Goal: Information Seeking & Learning: Learn about a topic

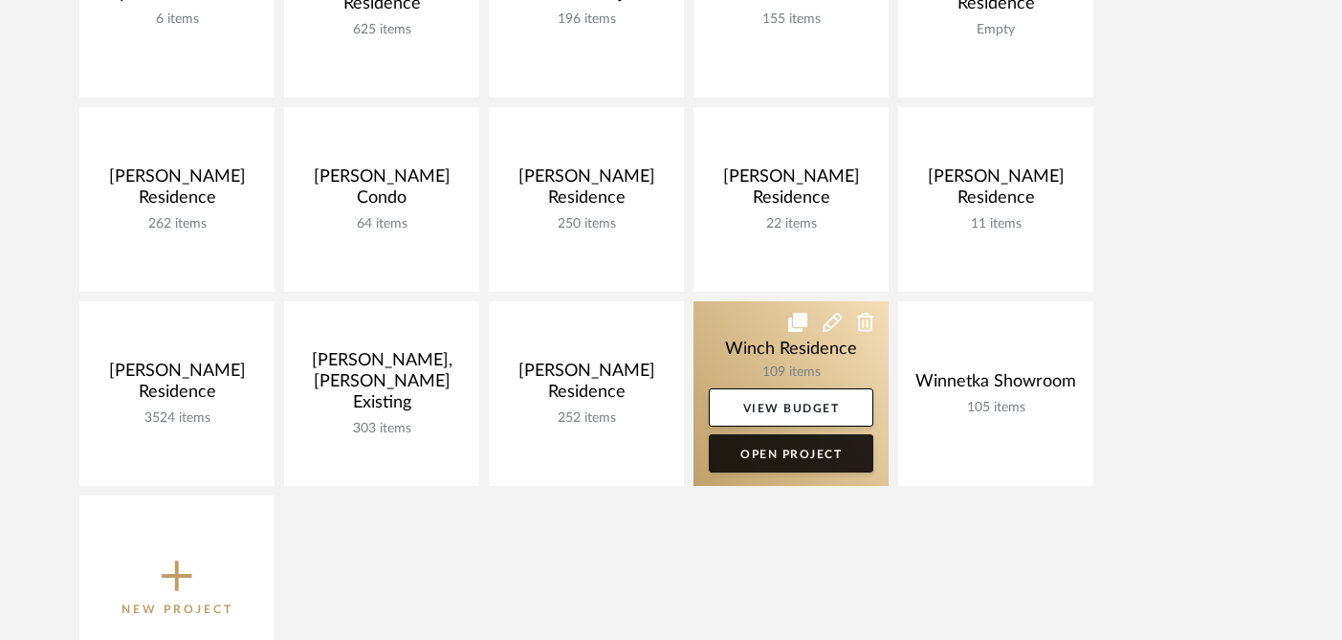
scroll to position [1344, 0]
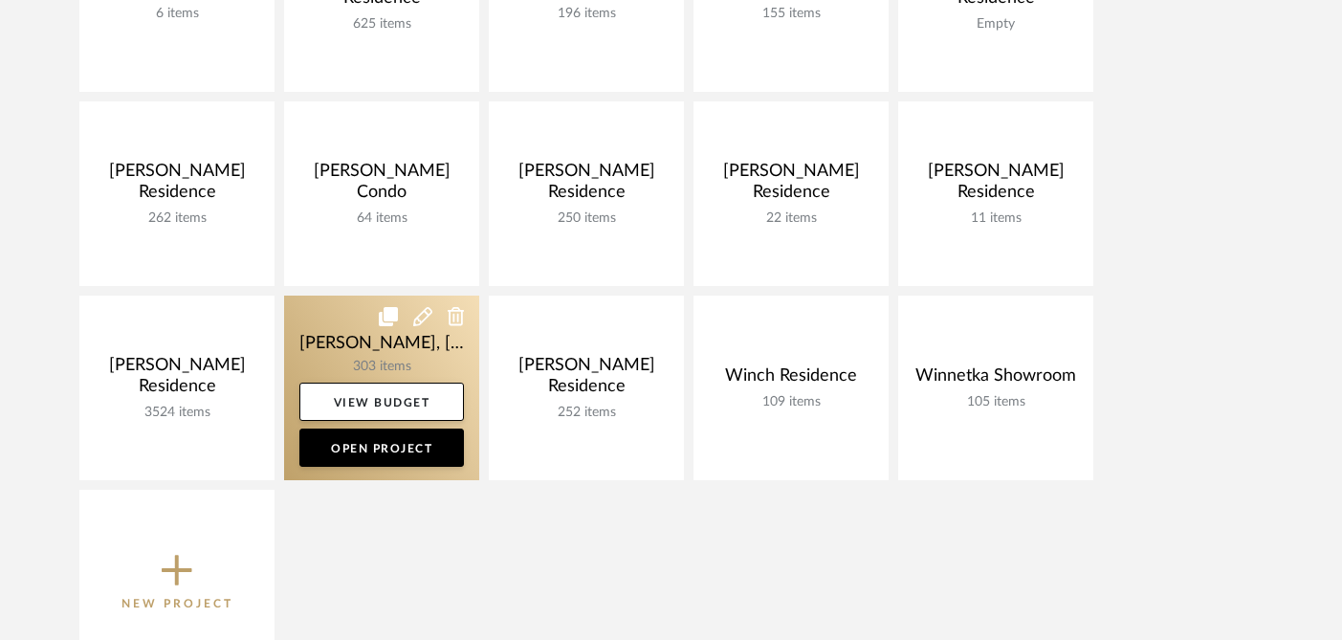
click at [302, 346] on link at bounding box center [381, 388] width 195 height 185
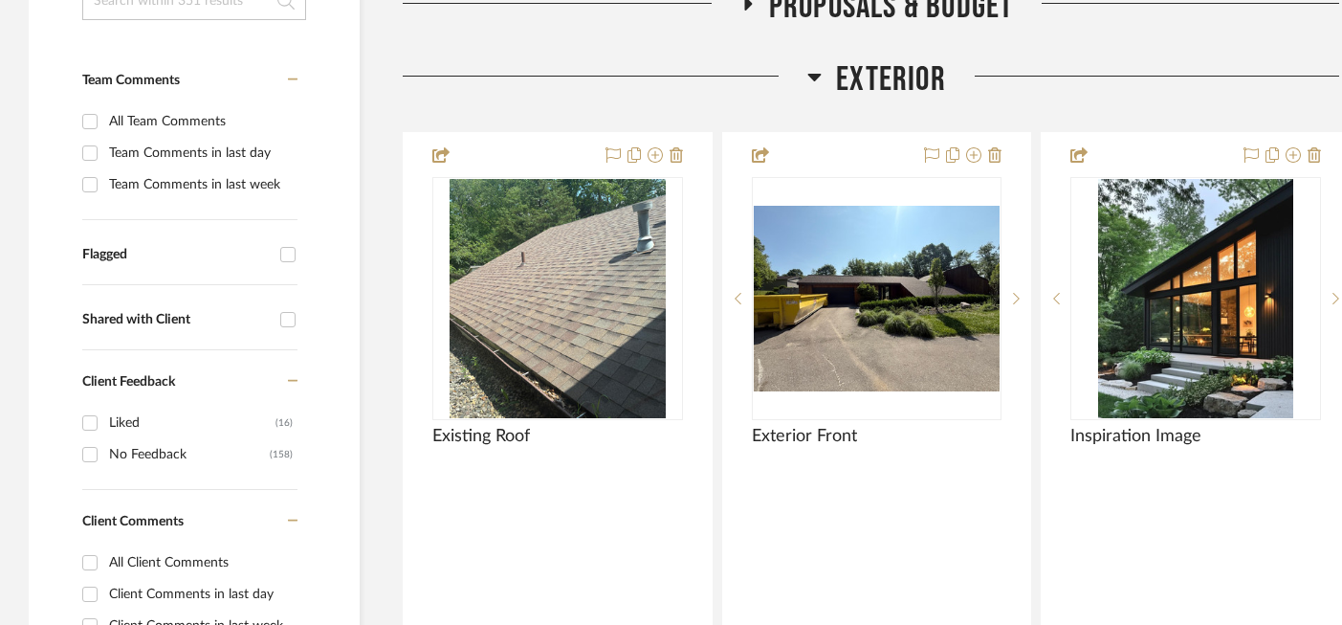
scroll to position [562, 0]
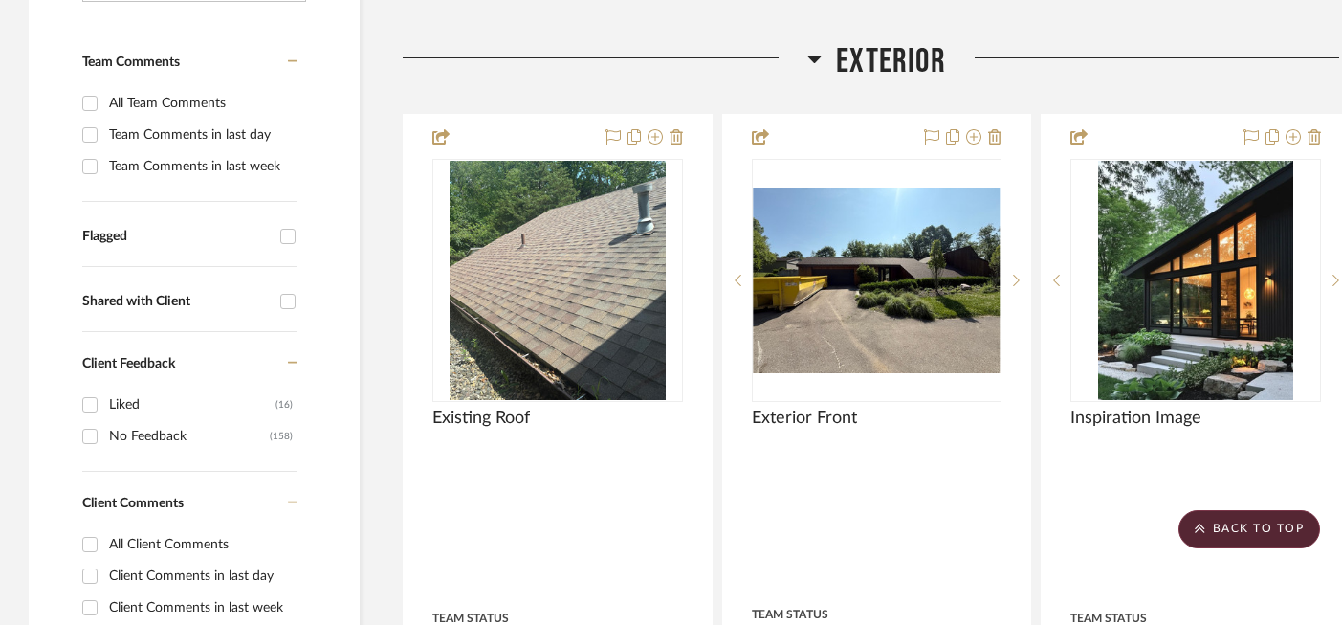
click at [885, 46] on span "Exterior" at bounding box center [891, 61] width 110 height 41
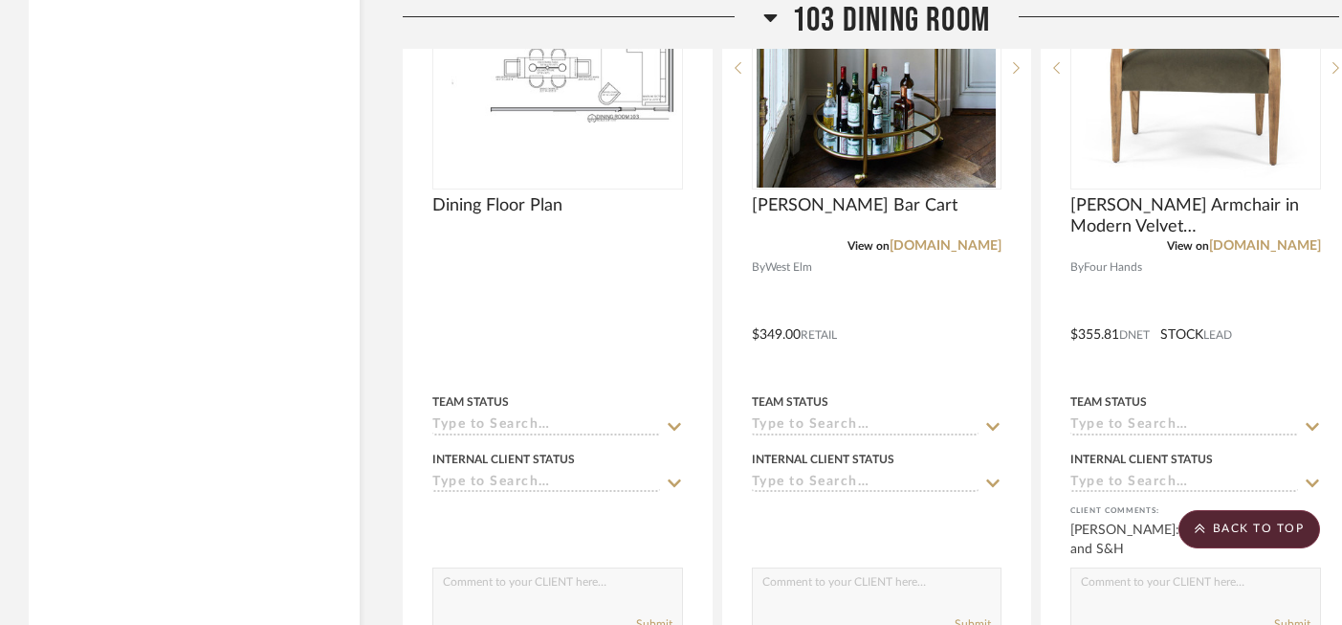
scroll to position [3576, 0]
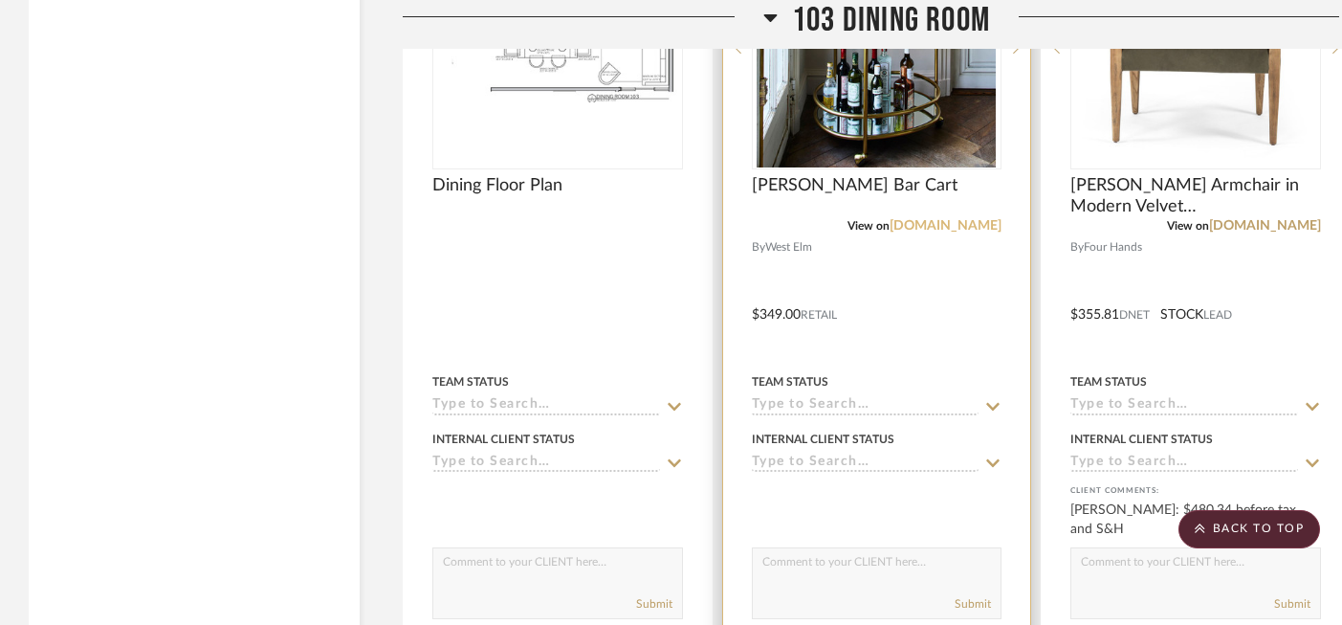
click at [963, 219] on link "[DOMAIN_NAME]" at bounding box center [945, 225] width 112 height 13
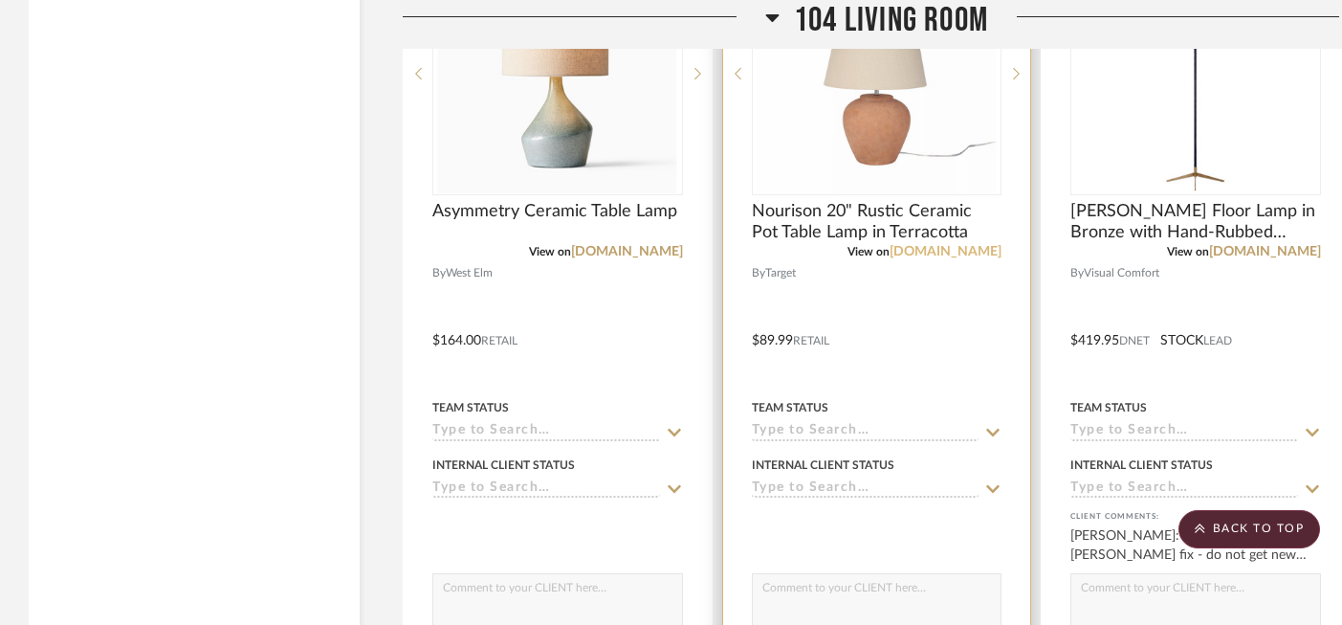
scroll to position [7190, 0]
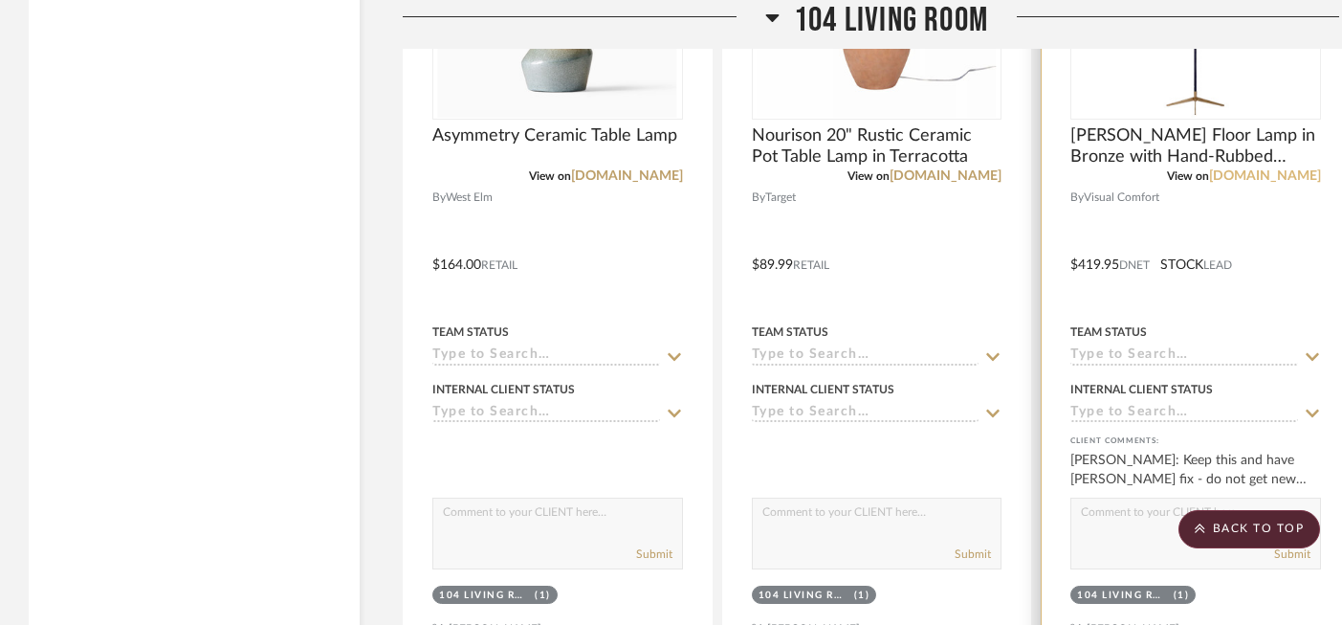
click at [1241, 169] on link "[DOMAIN_NAME]" at bounding box center [1265, 175] width 112 height 13
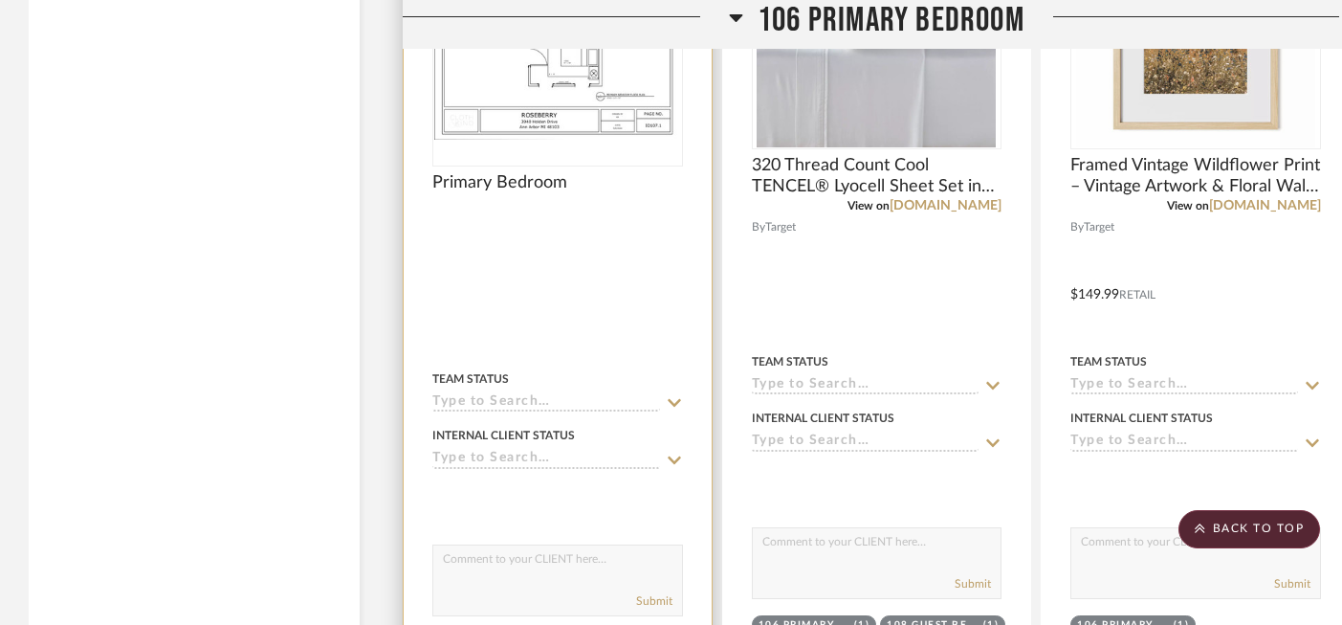
scroll to position [11742, 0]
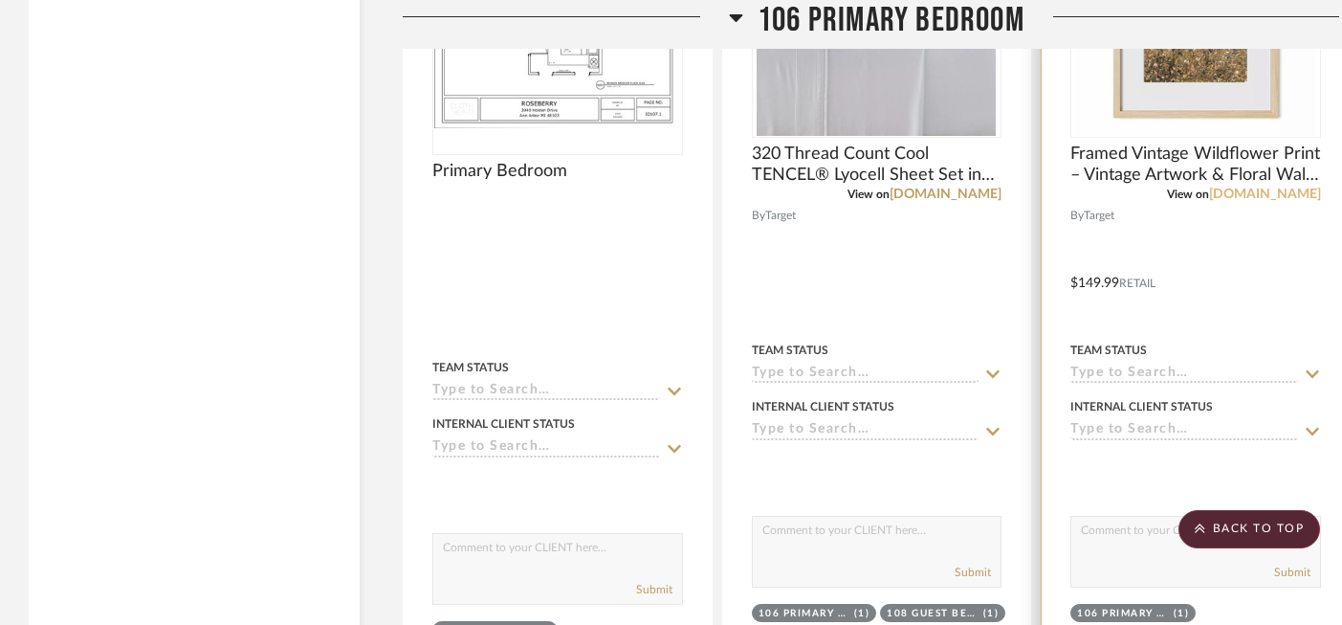
click at [1286, 187] on link "[DOMAIN_NAME]" at bounding box center [1265, 193] width 112 height 13
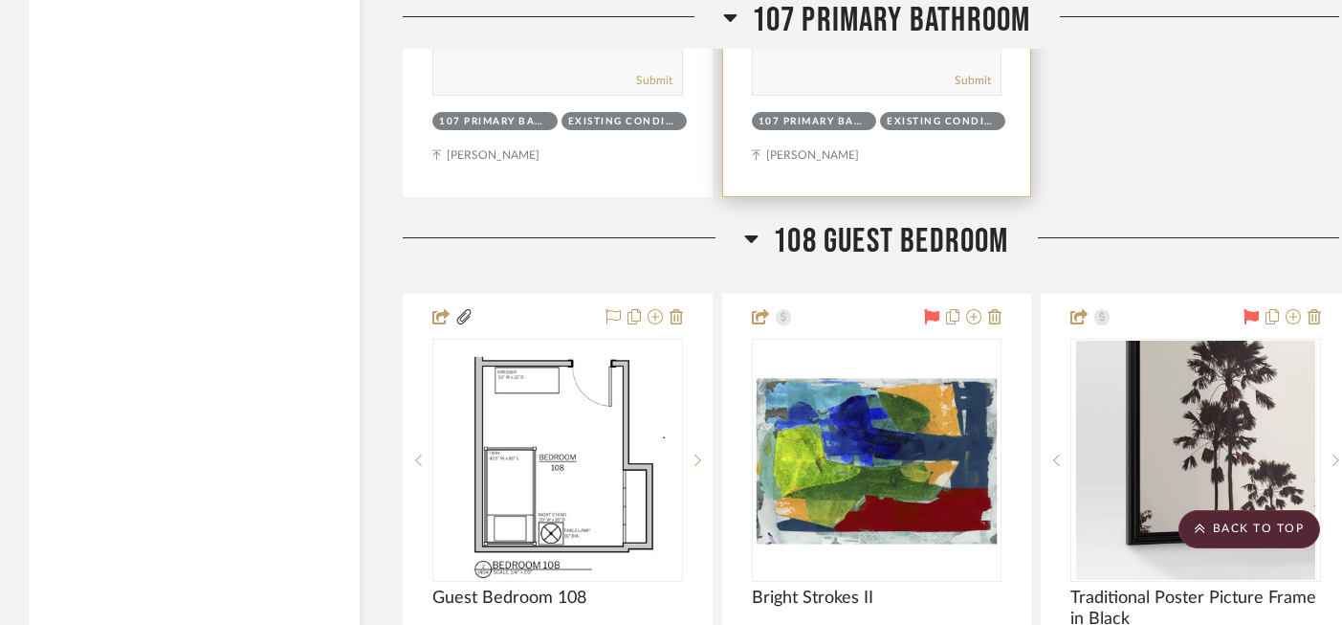
scroll to position [16114, 0]
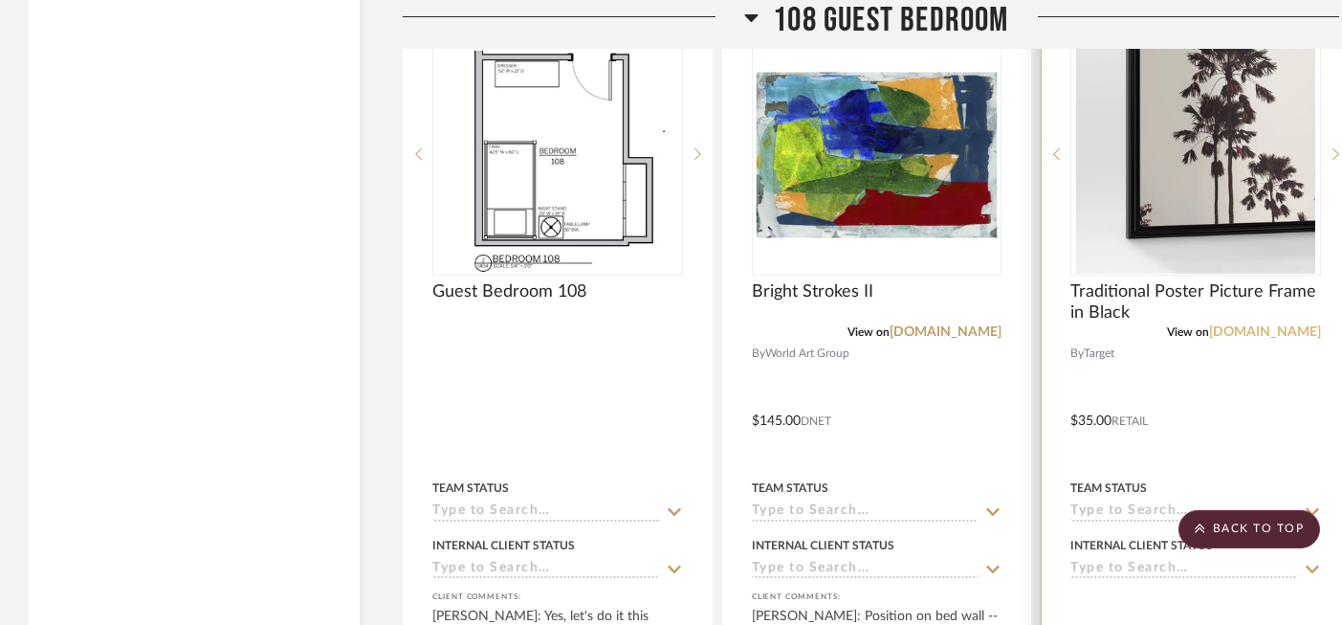
click at [1272, 325] on link "[DOMAIN_NAME]" at bounding box center [1265, 331] width 112 height 13
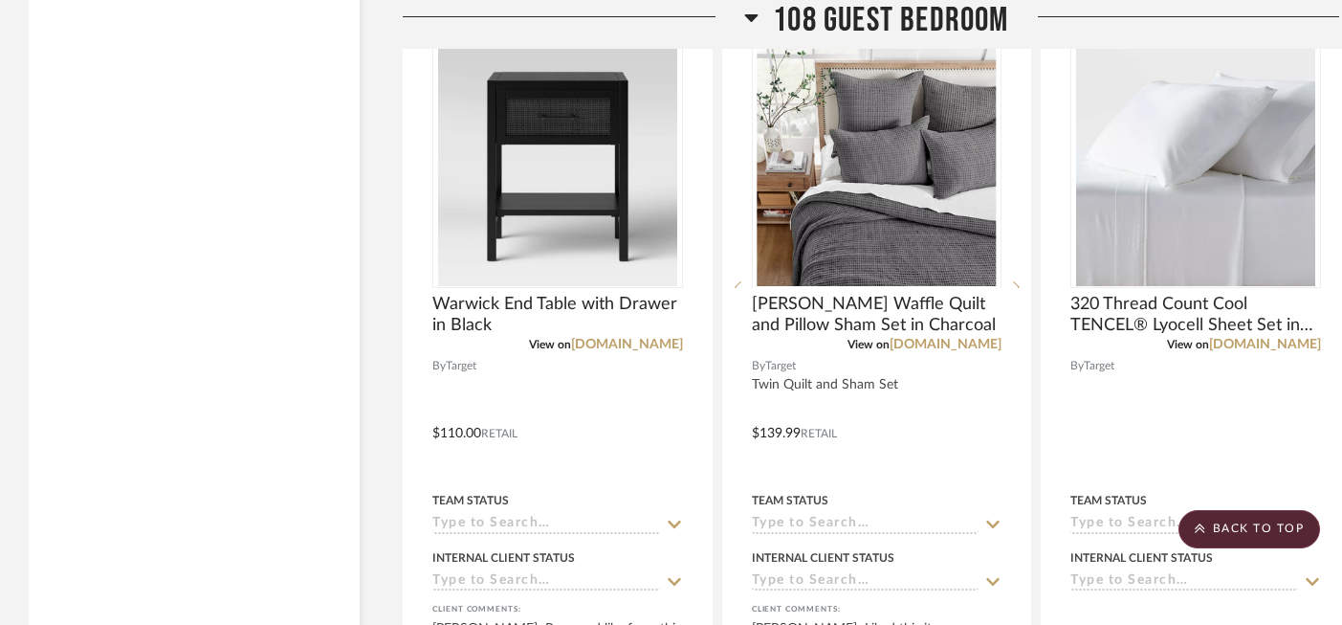
scroll to position [16951, 0]
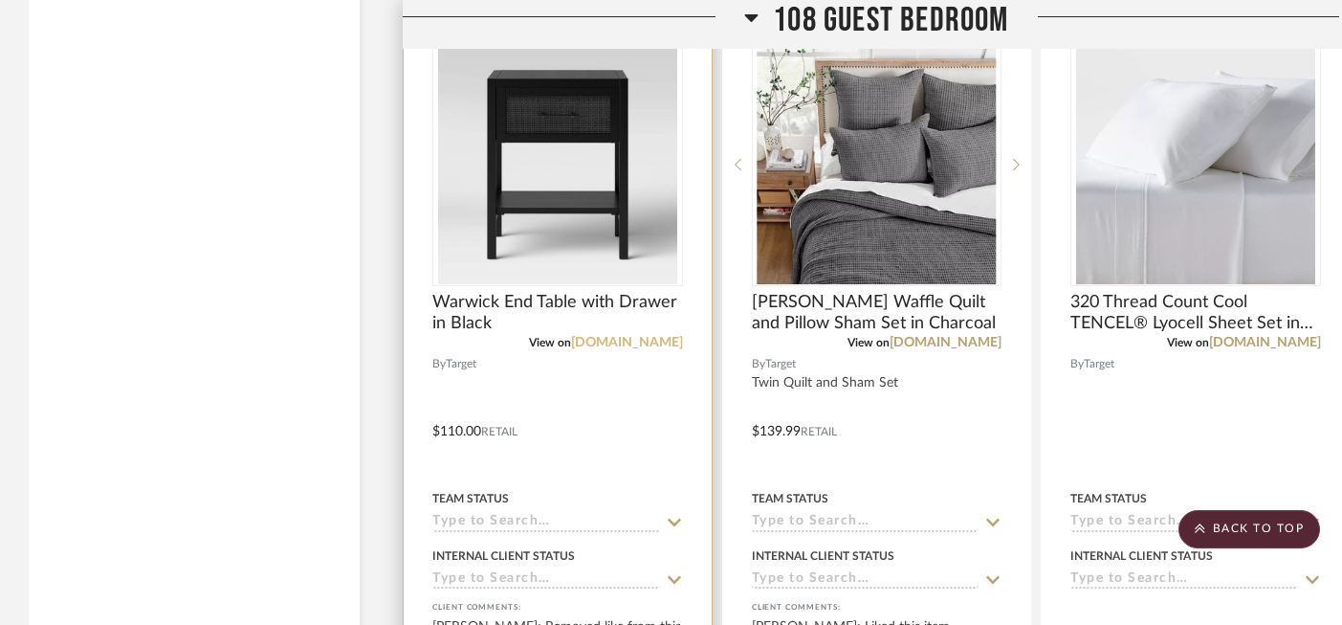
click at [648, 336] on link "[DOMAIN_NAME]" at bounding box center [627, 342] width 112 height 13
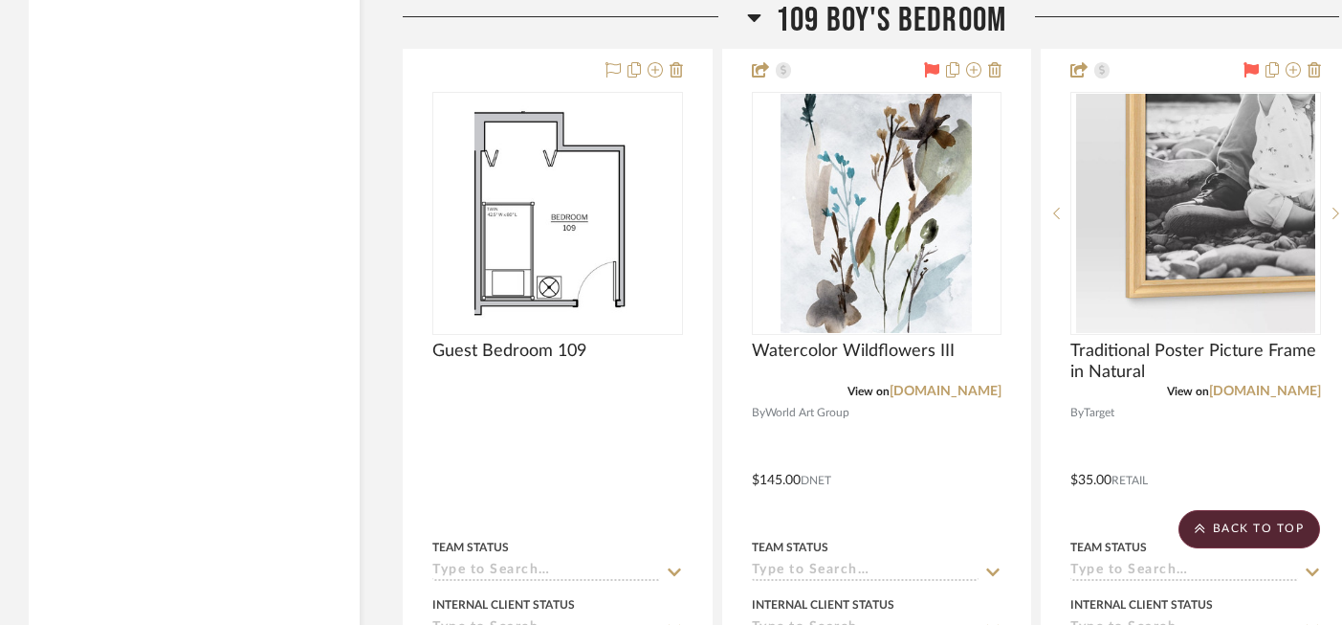
scroll to position [18768, 0]
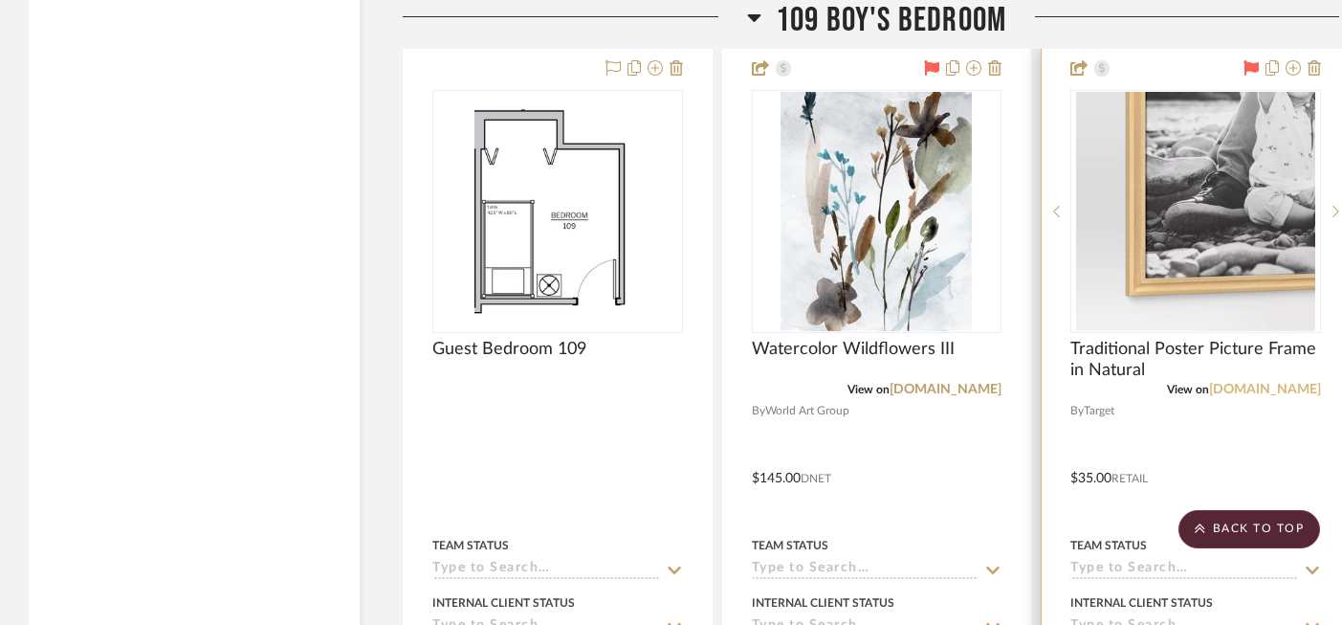
click at [1291, 383] on link "[DOMAIN_NAME]" at bounding box center [1265, 389] width 112 height 13
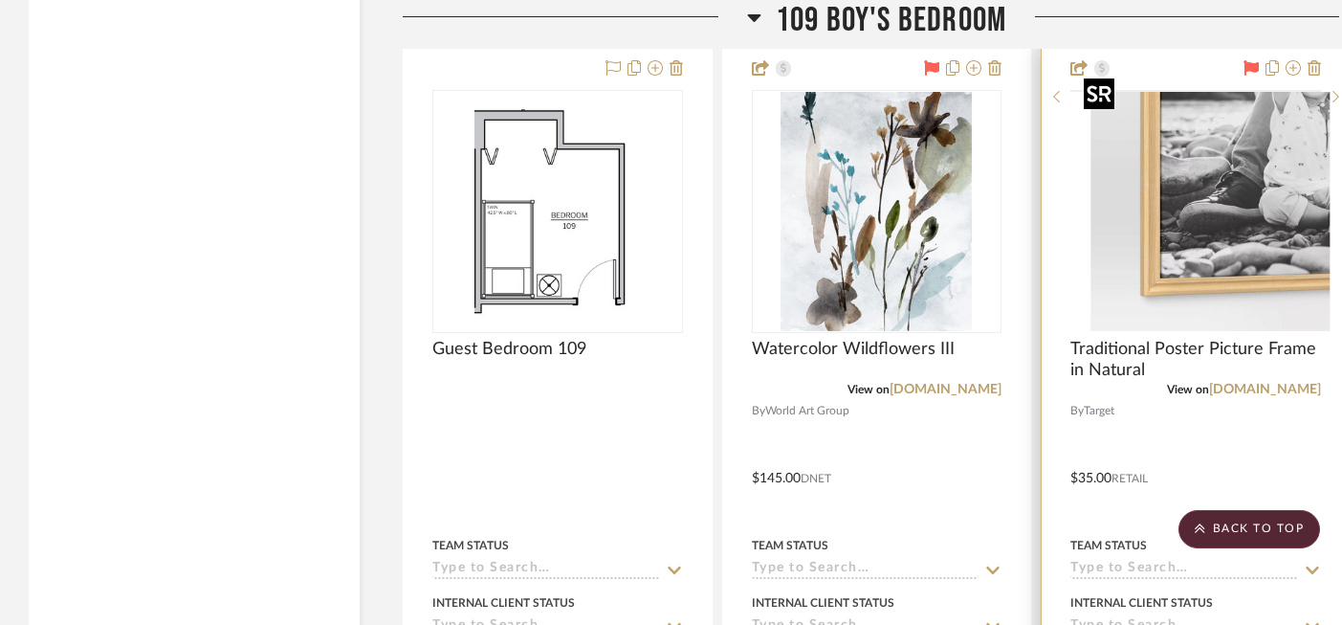
click at [0, 0] on img at bounding box center [0, 0] width 0 height 0
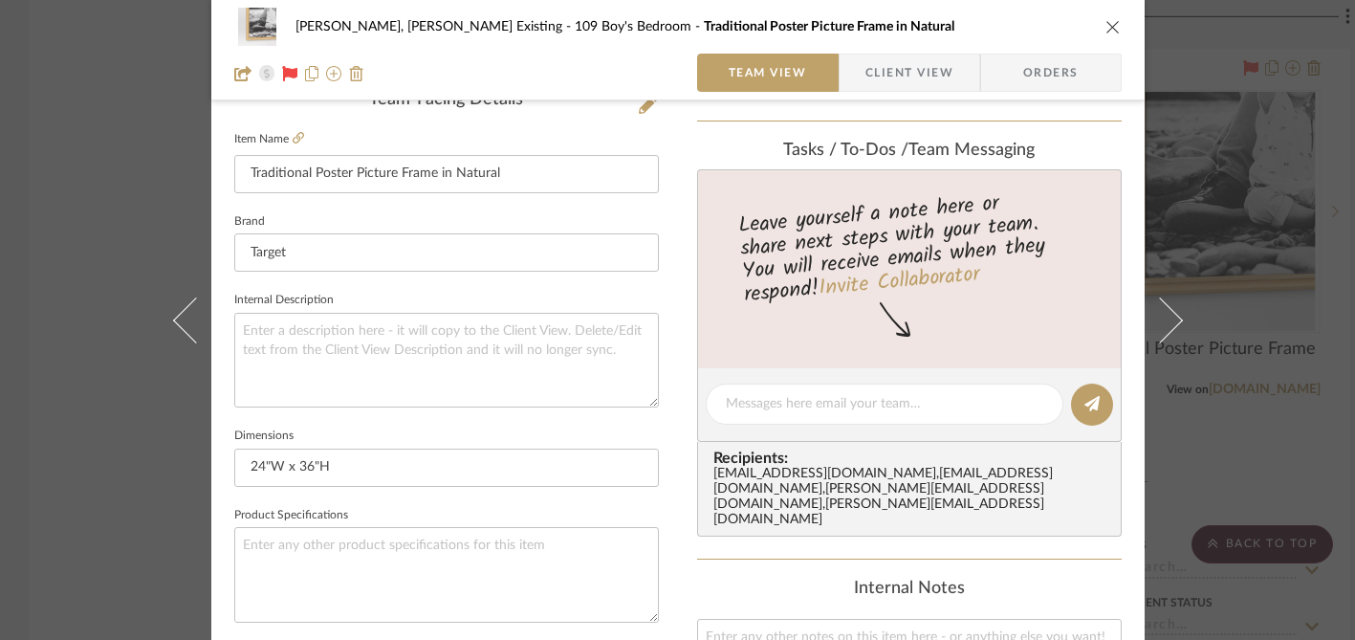
scroll to position [508, 0]
click at [1232, 242] on div "[PERSON_NAME], [PERSON_NAME] Existing 109 Boy's Bedroom Traditional Poster Pict…" at bounding box center [677, 320] width 1355 height 640
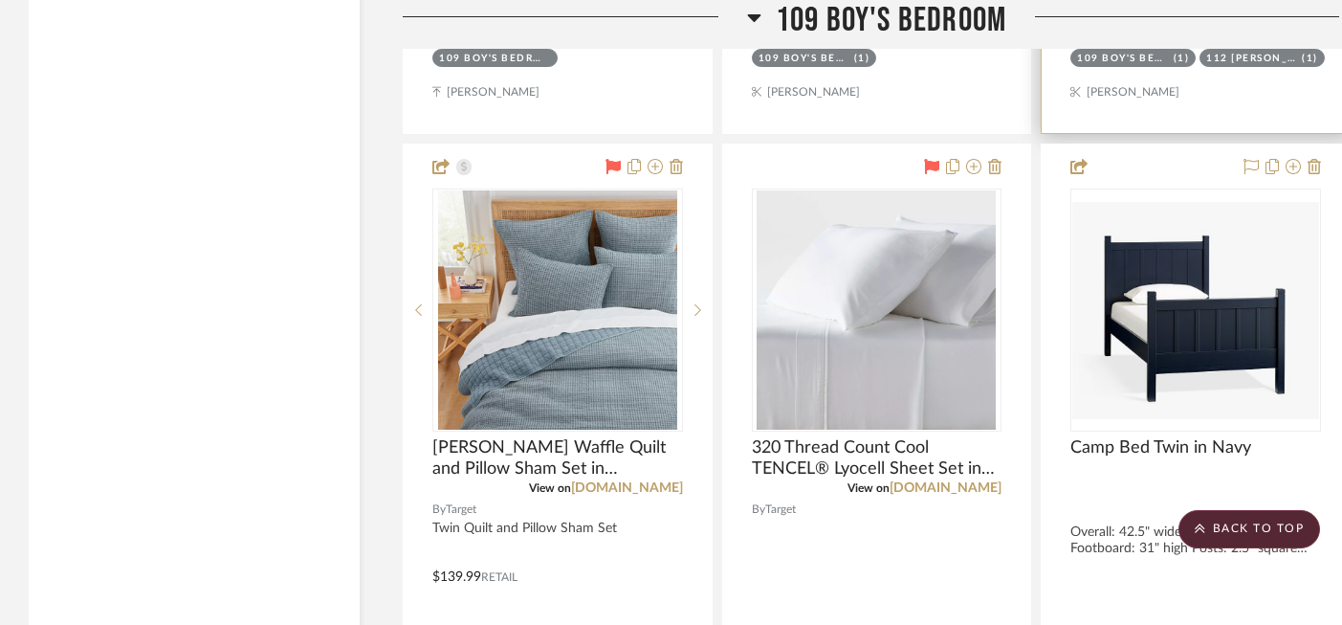
scroll to position [19739, 0]
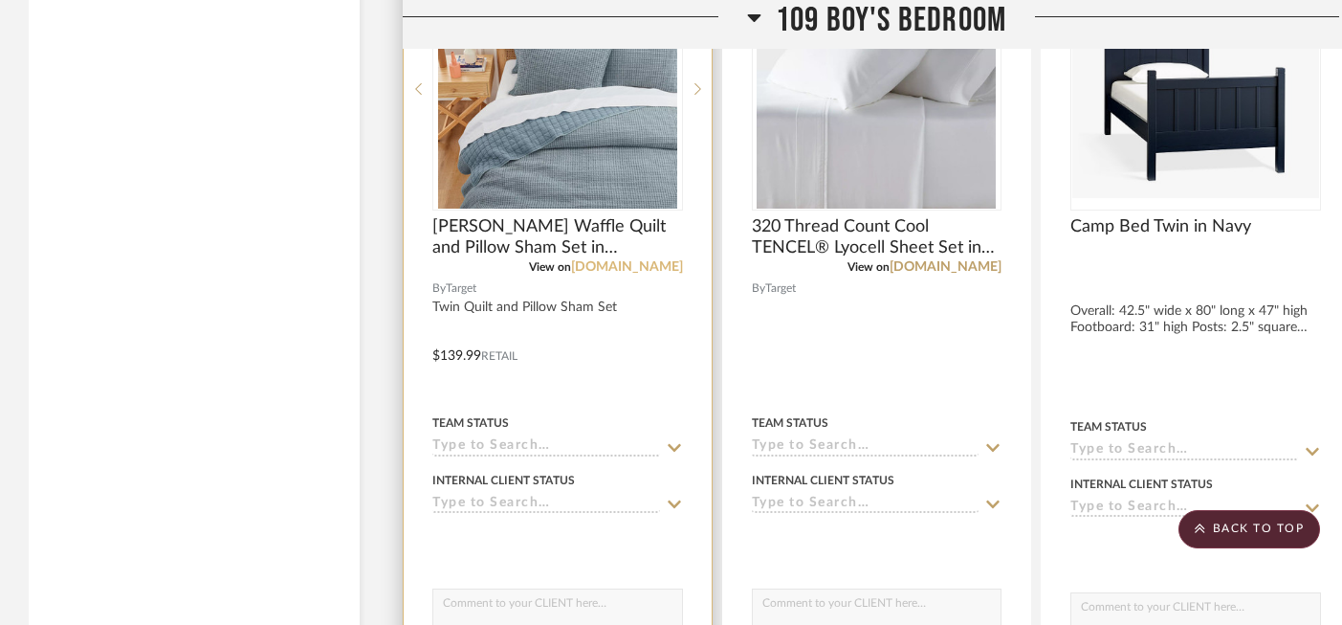
click at [649, 260] on link "[DOMAIN_NAME]" at bounding box center [627, 266] width 112 height 13
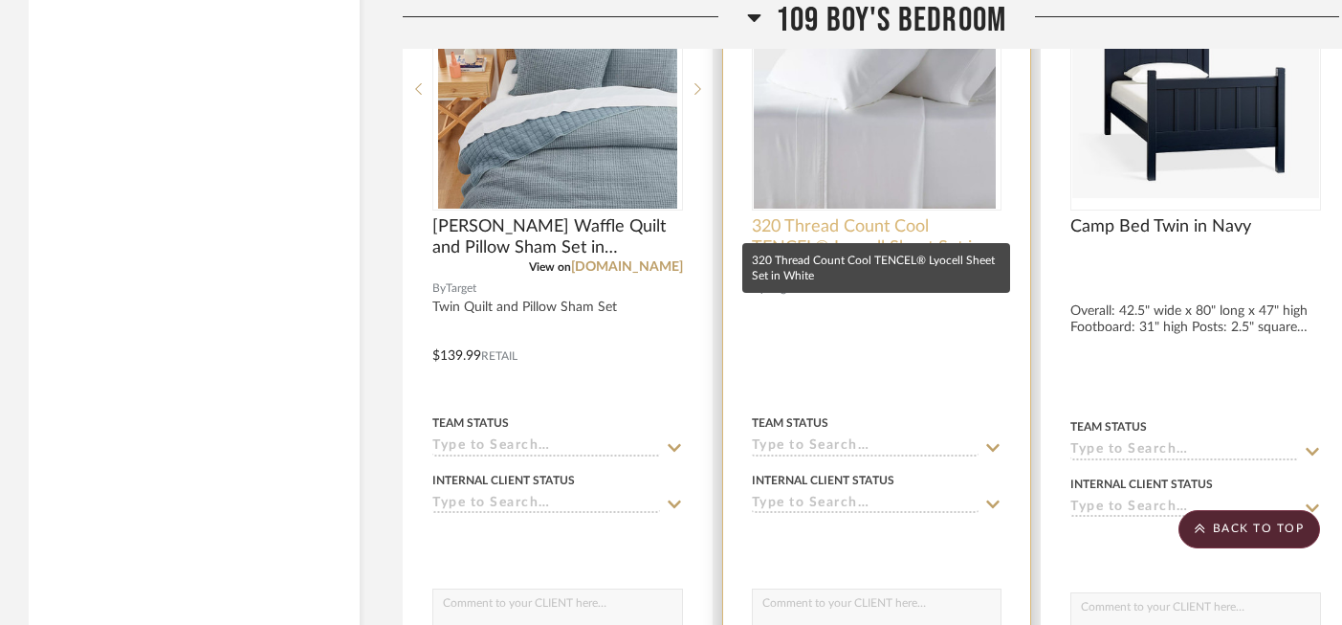
click at [983, 250] on mat-tooltip-component "320 Thread Count Cool TENCEL® Lyocell Sheet Set in White" at bounding box center [876, 268] width 268 height 50
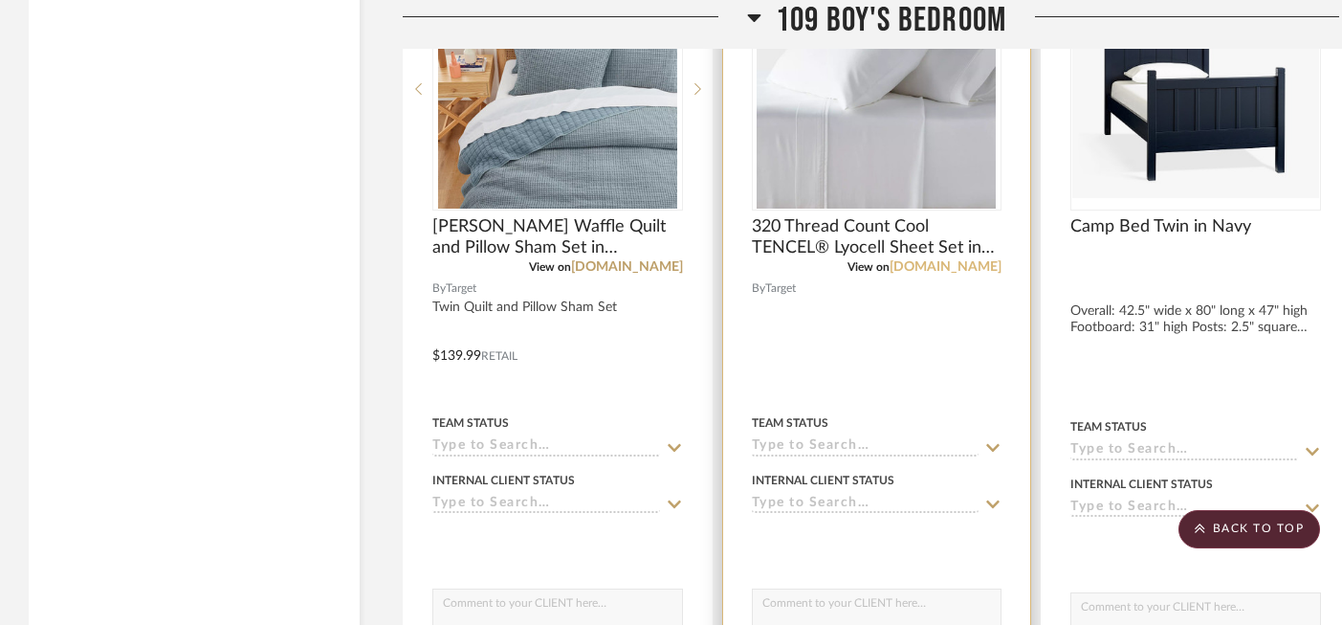
click at [974, 260] on link "[DOMAIN_NAME]" at bounding box center [945, 266] width 112 height 13
click at [862, 103] on img "0" at bounding box center [876, 88] width 239 height 239
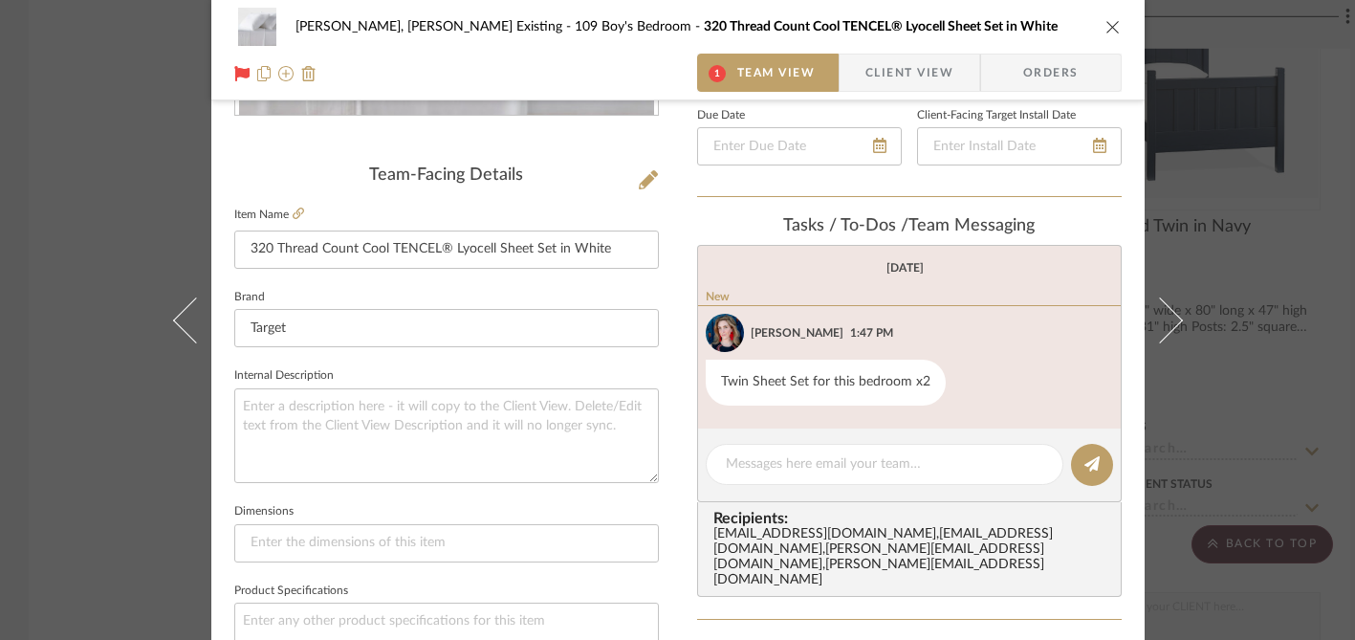
scroll to position [430, 0]
click at [1253, 208] on div "[PERSON_NAME], [PERSON_NAME] Existing 109 Boy's Bedroom 320 Thread Count Cool T…" at bounding box center [677, 320] width 1355 height 640
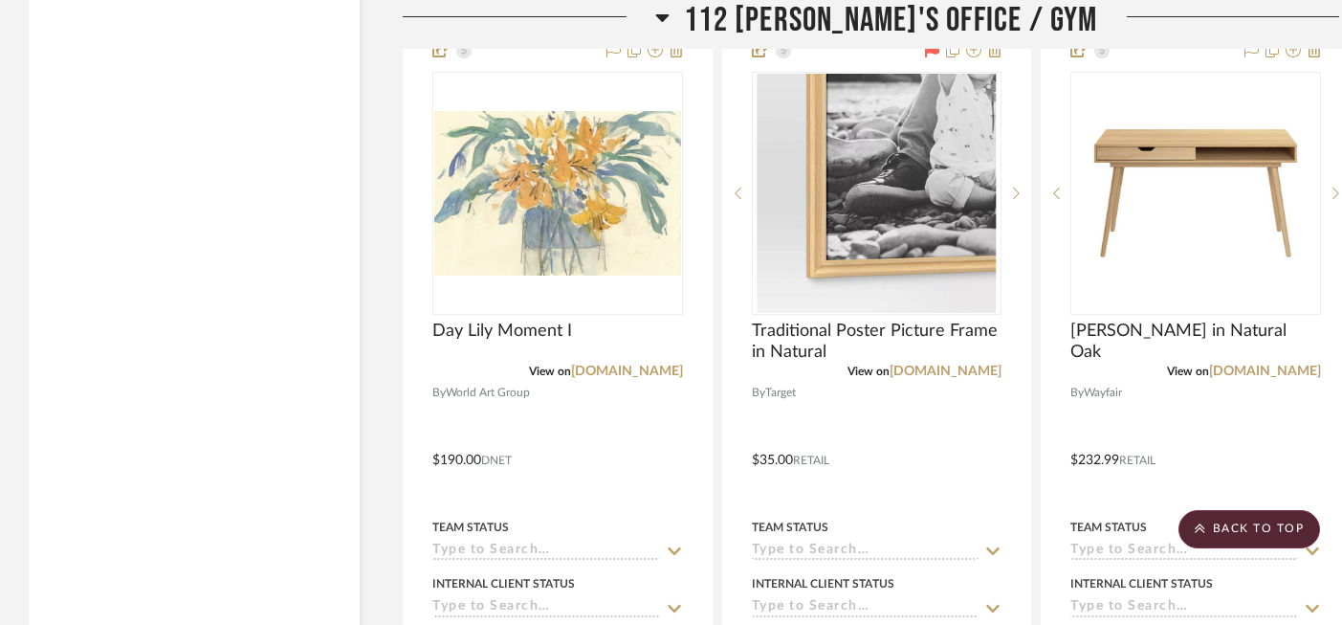
scroll to position [27841, 0]
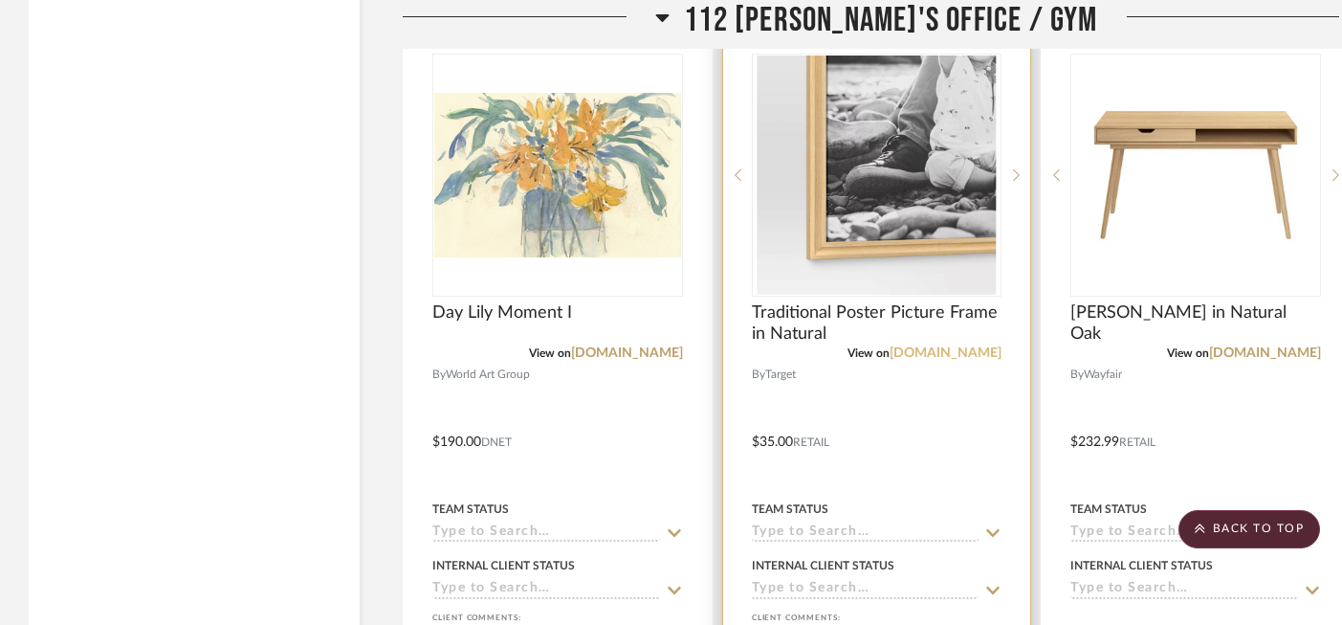
click at [966, 346] on link "[DOMAIN_NAME]" at bounding box center [945, 352] width 112 height 13
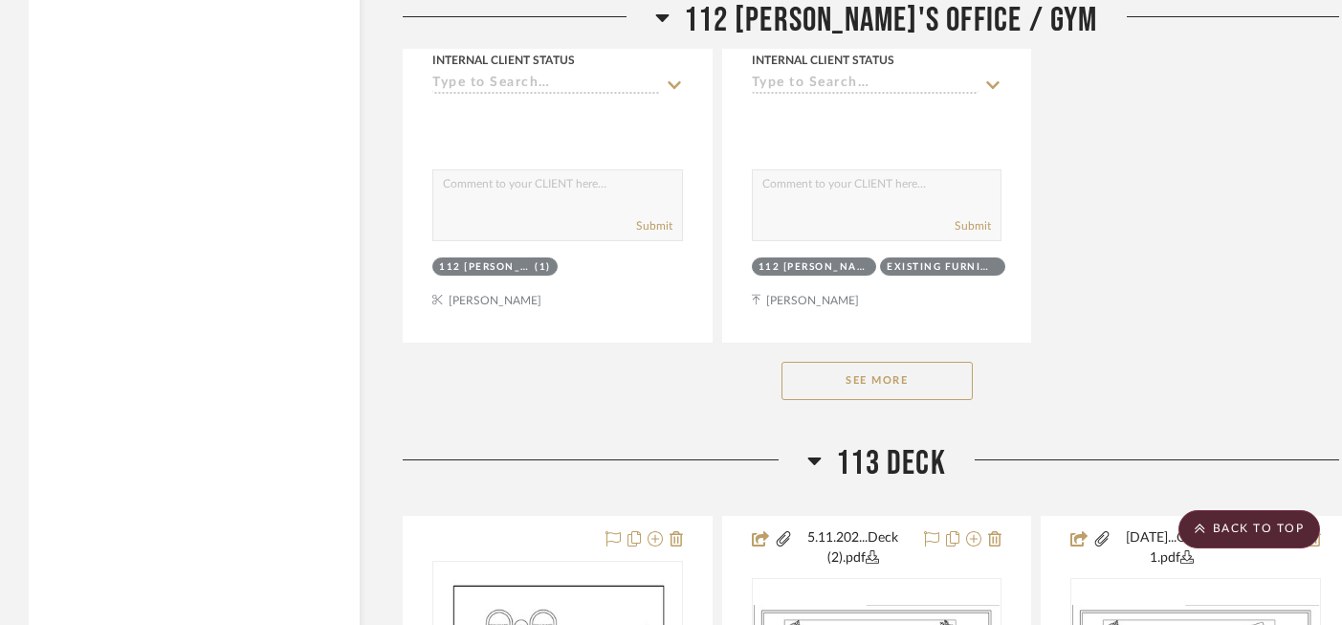
click at [849, 362] on button "See More" at bounding box center [876, 381] width 191 height 38
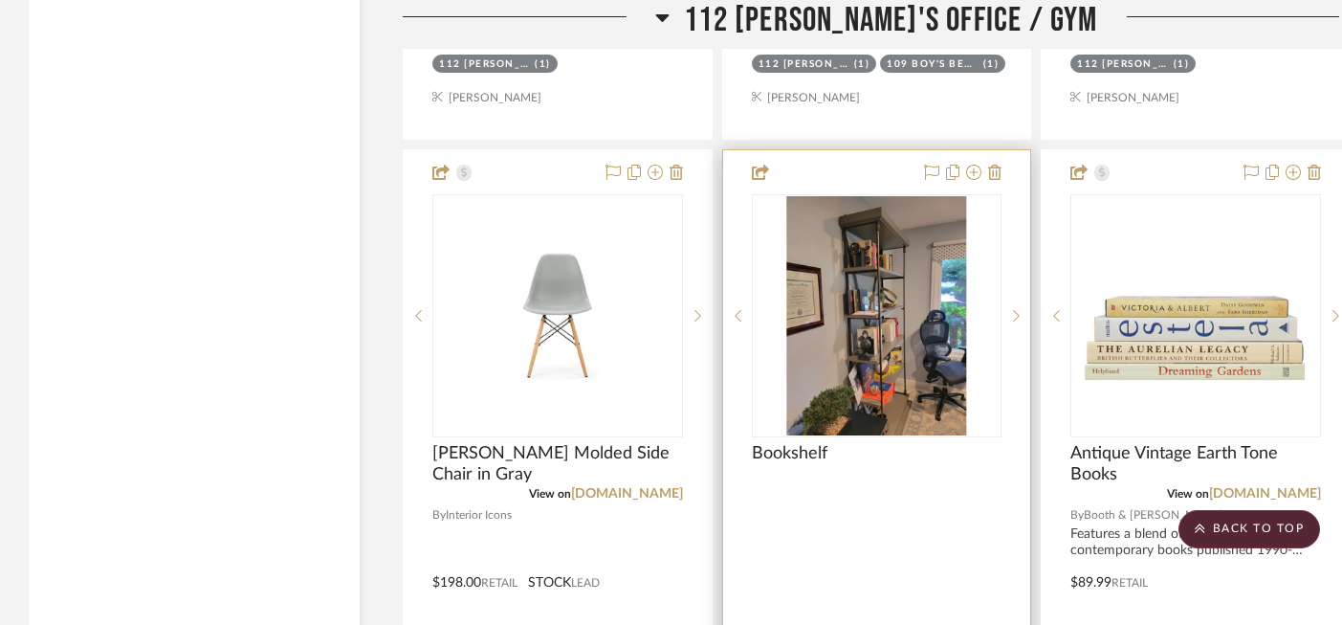
scroll to position [28551, 0]
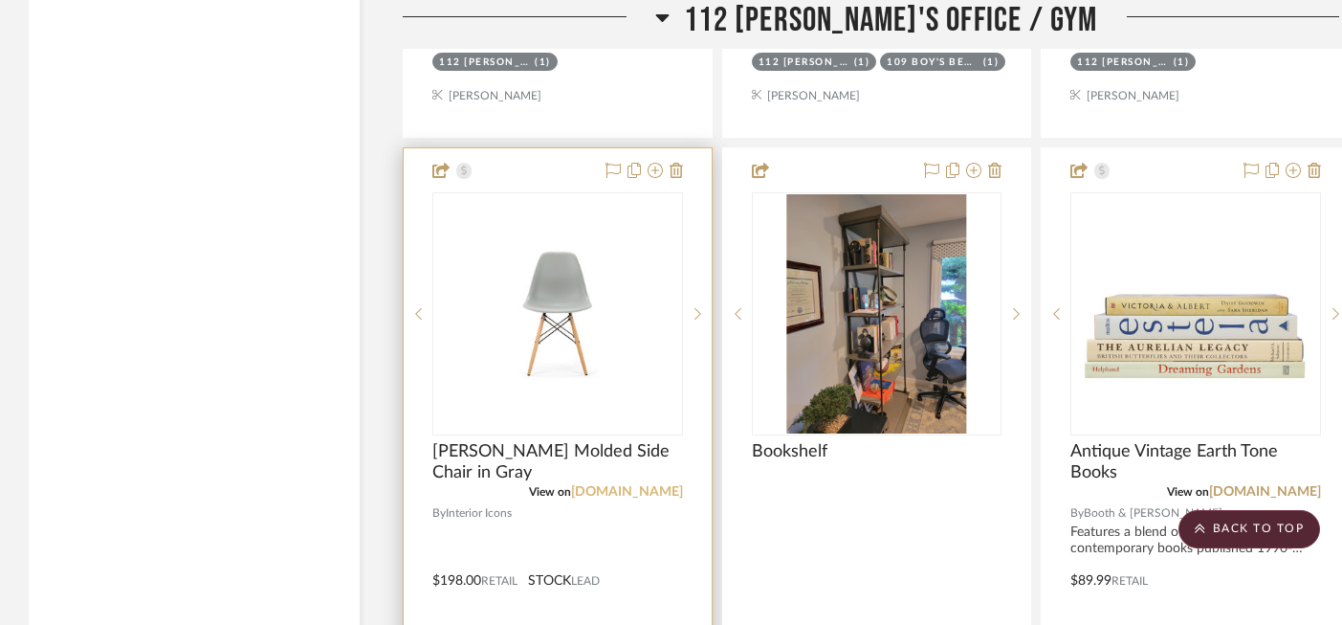
click at [639, 485] on link "[DOMAIN_NAME]" at bounding box center [627, 491] width 112 height 13
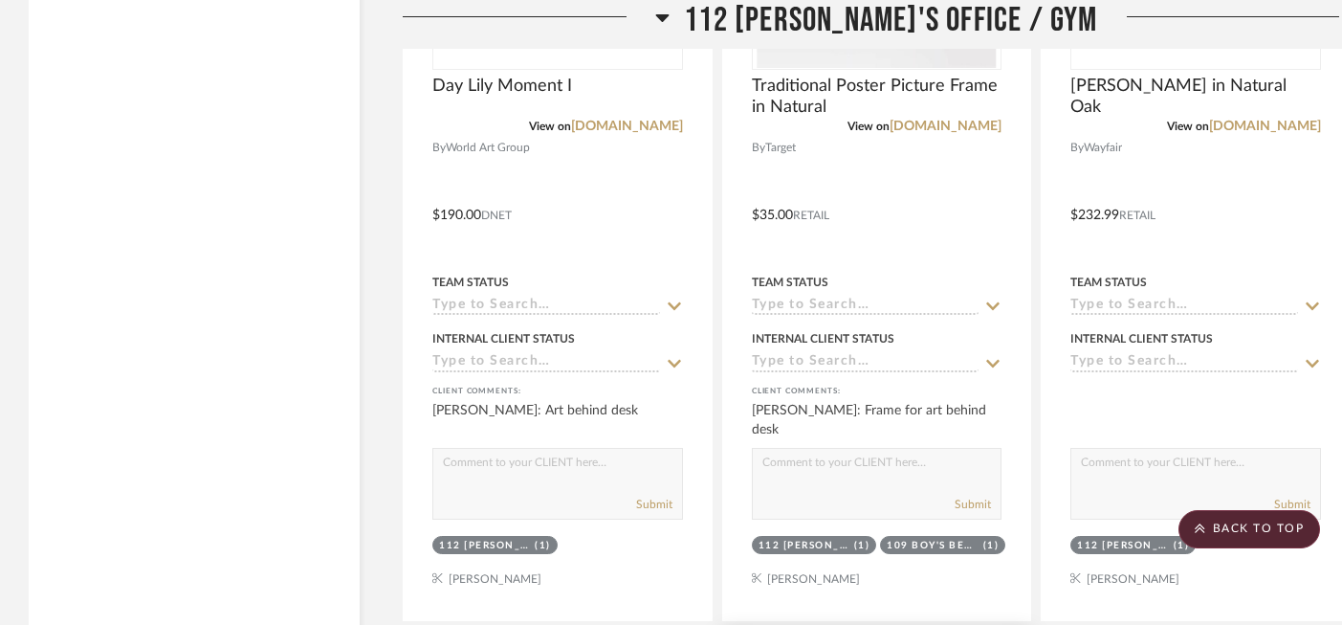
scroll to position [27938, 0]
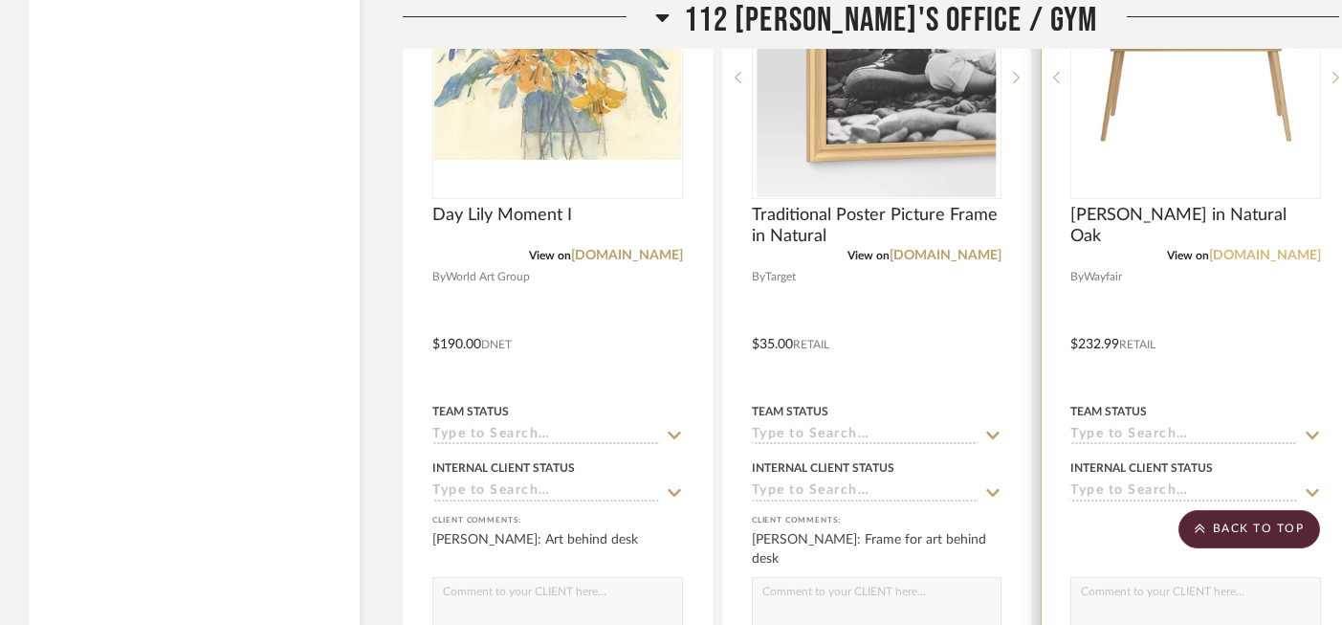
click at [1285, 249] on link "[DOMAIN_NAME]" at bounding box center [1265, 255] width 112 height 13
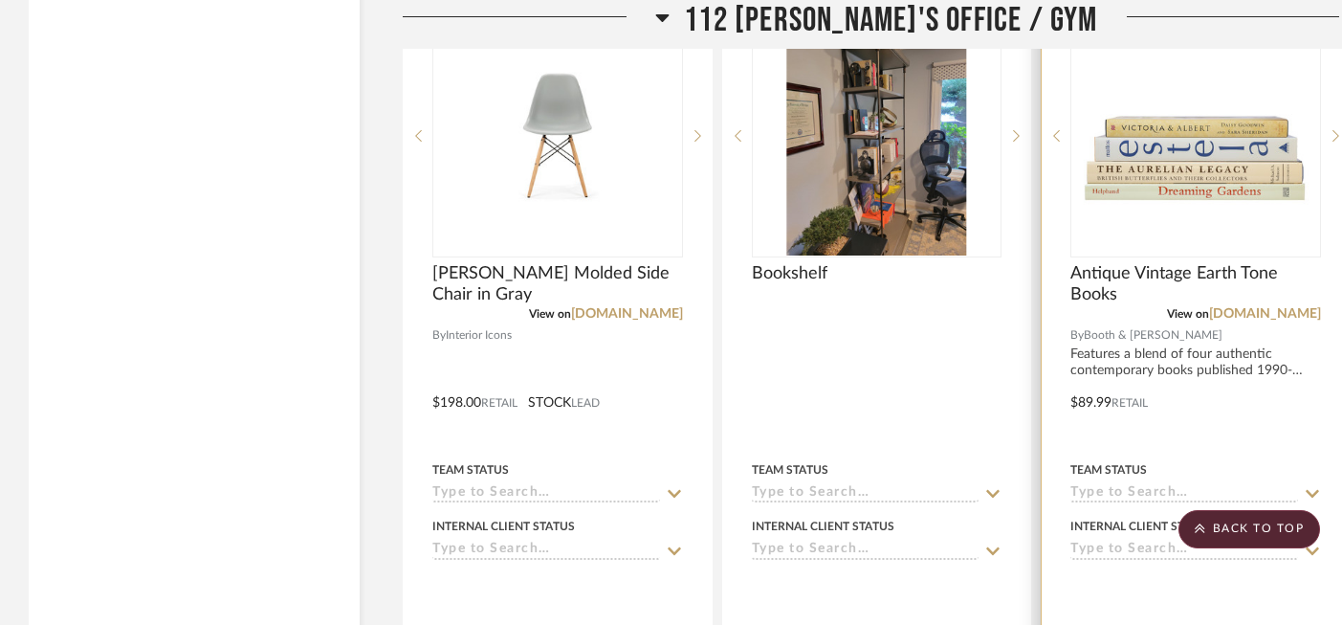
scroll to position [28684, 0]
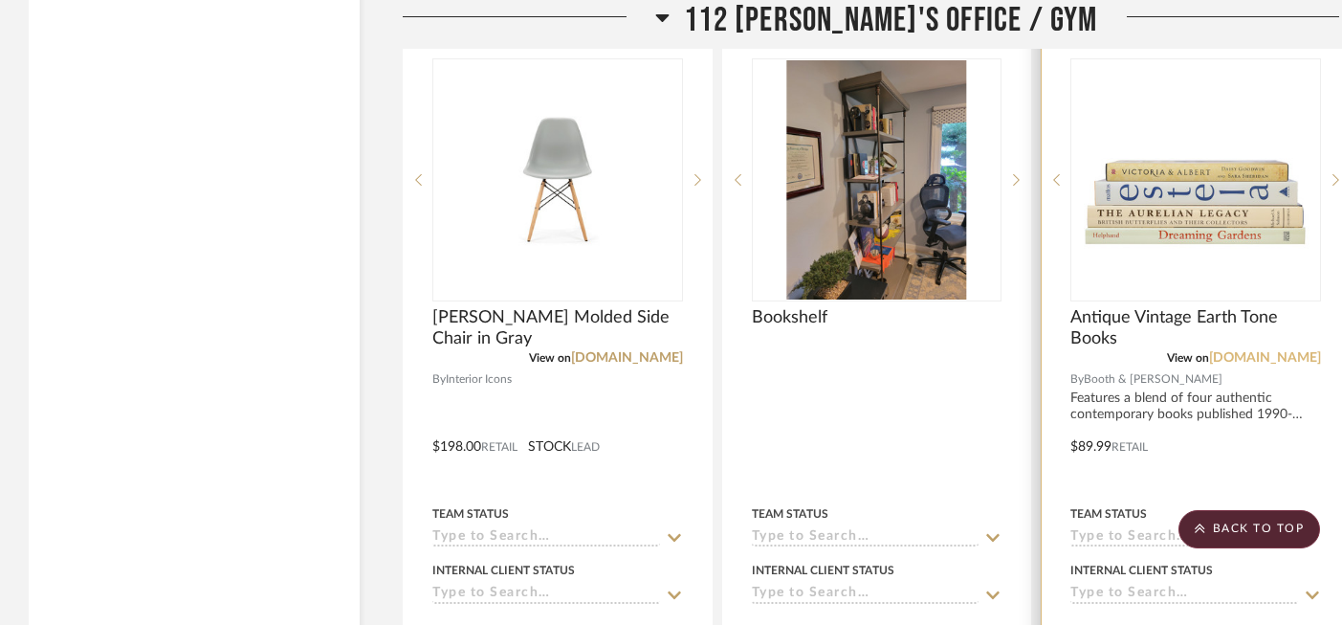
click at [1224, 351] on link "[DOMAIN_NAME]" at bounding box center [1265, 357] width 112 height 13
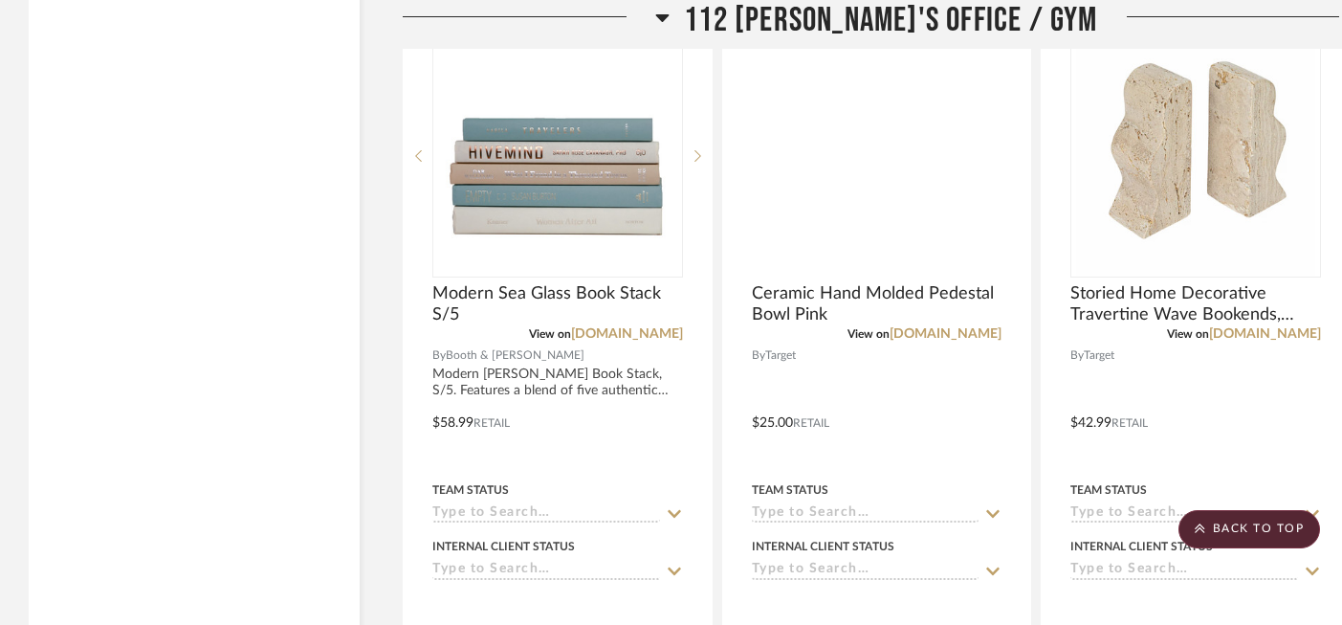
scroll to position [29560, 0]
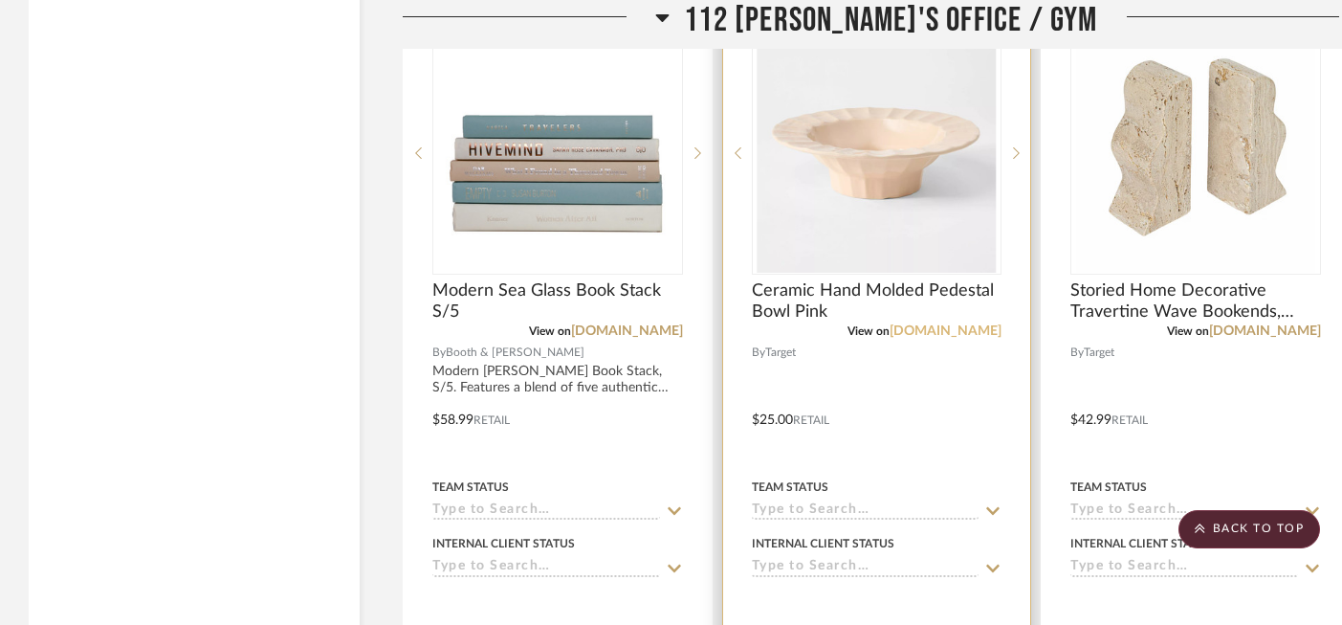
click at [975, 324] on link "[DOMAIN_NAME]" at bounding box center [945, 330] width 112 height 13
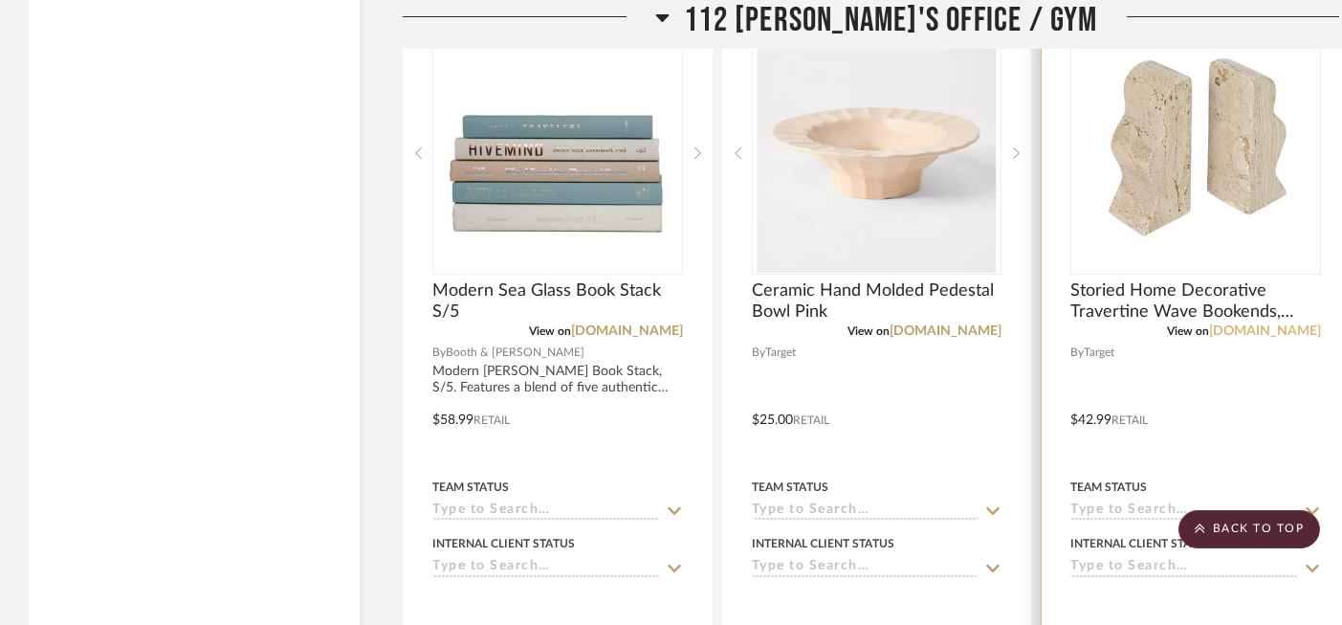
click at [1295, 324] on link "[DOMAIN_NAME]" at bounding box center [1265, 330] width 112 height 13
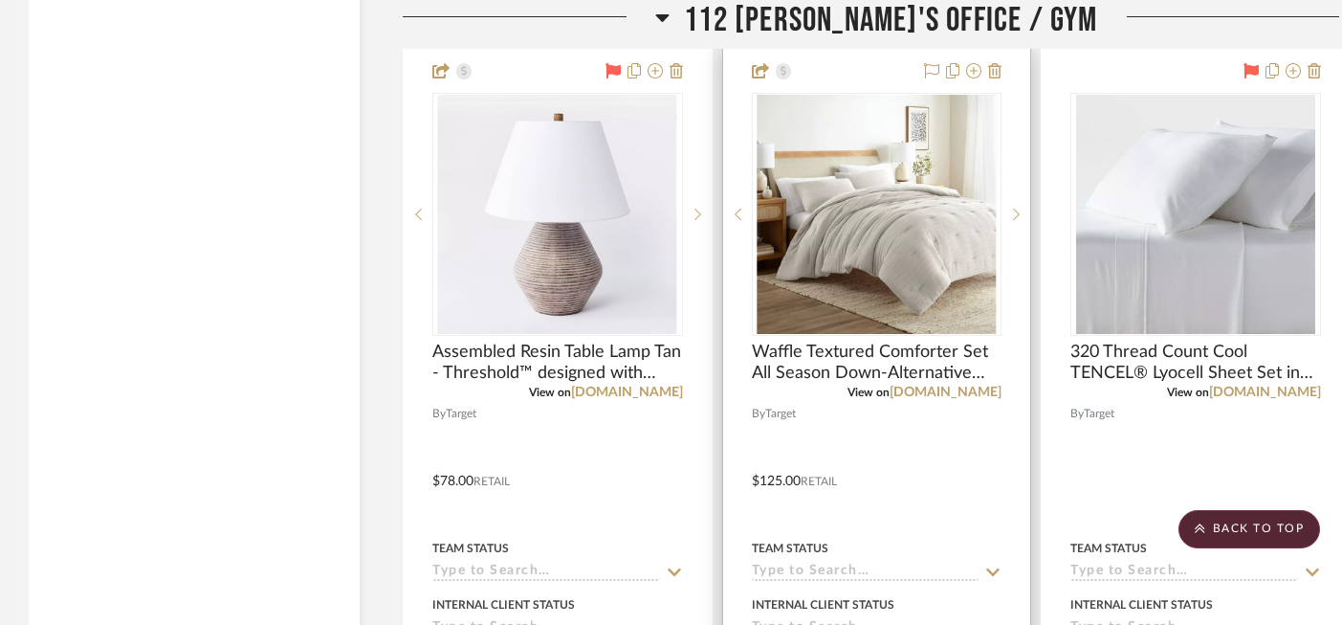
scroll to position [30298, 0]
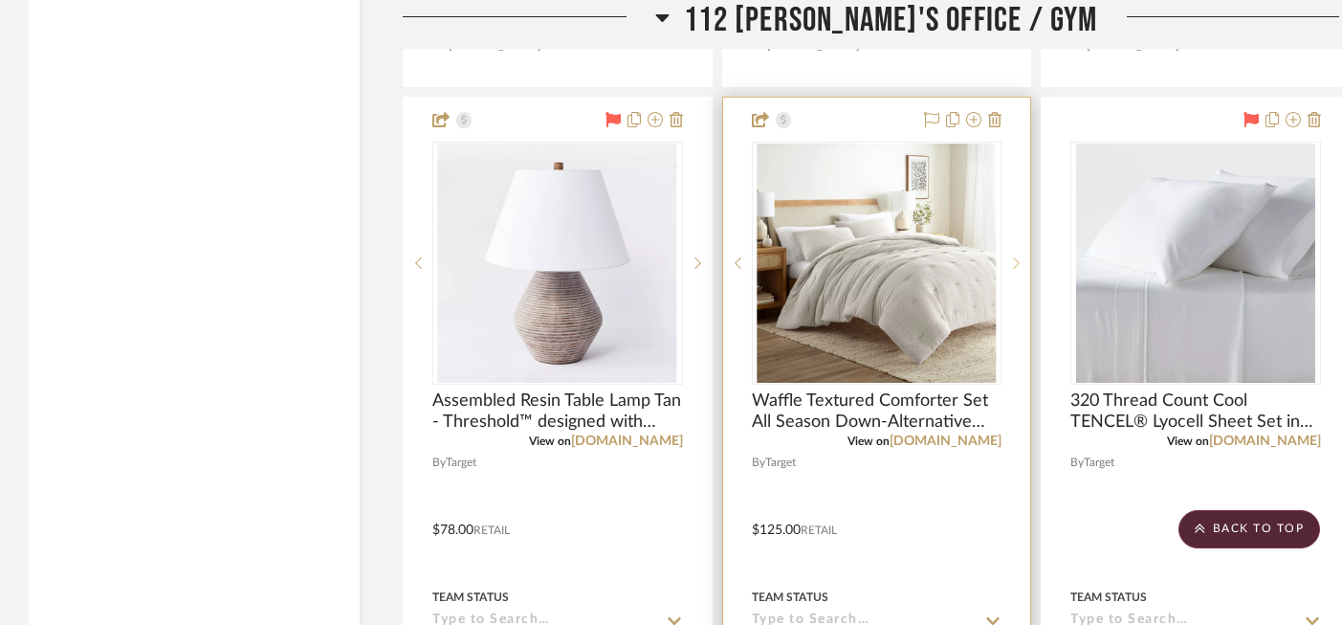
click at [1019, 256] on icon at bounding box center [1016, 262] width 7 height 13
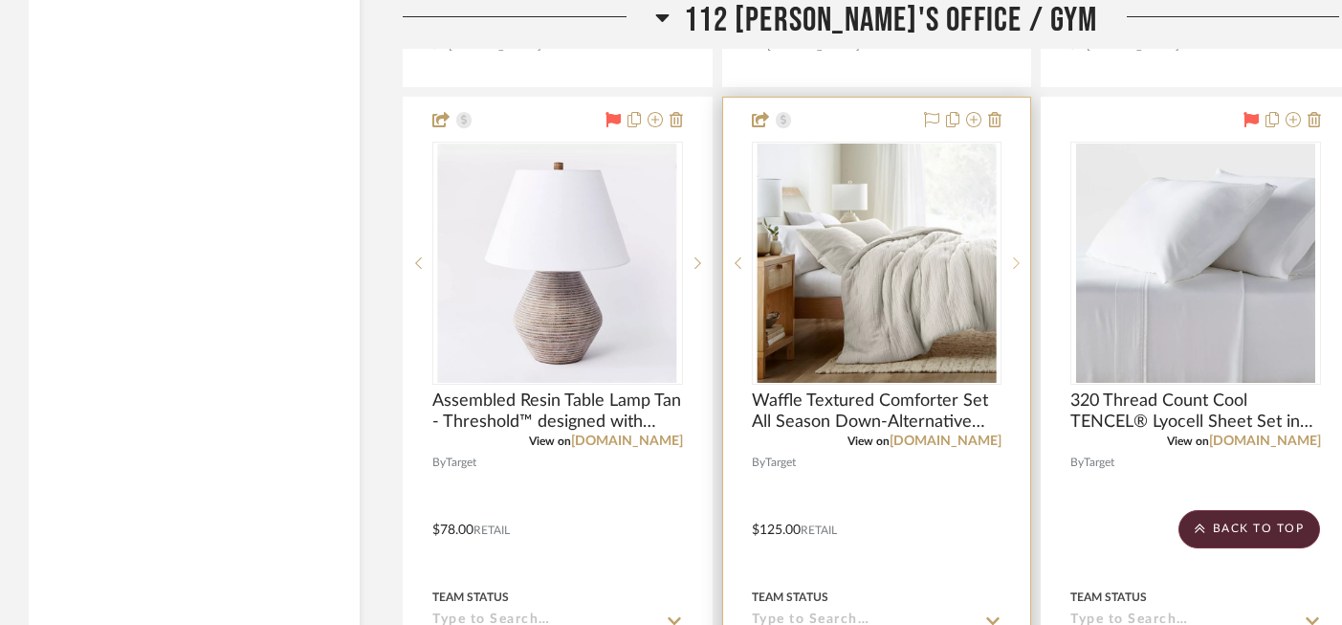
click at [1019, 257] on icon at bounding box center [1017, 262] width 7 height 11
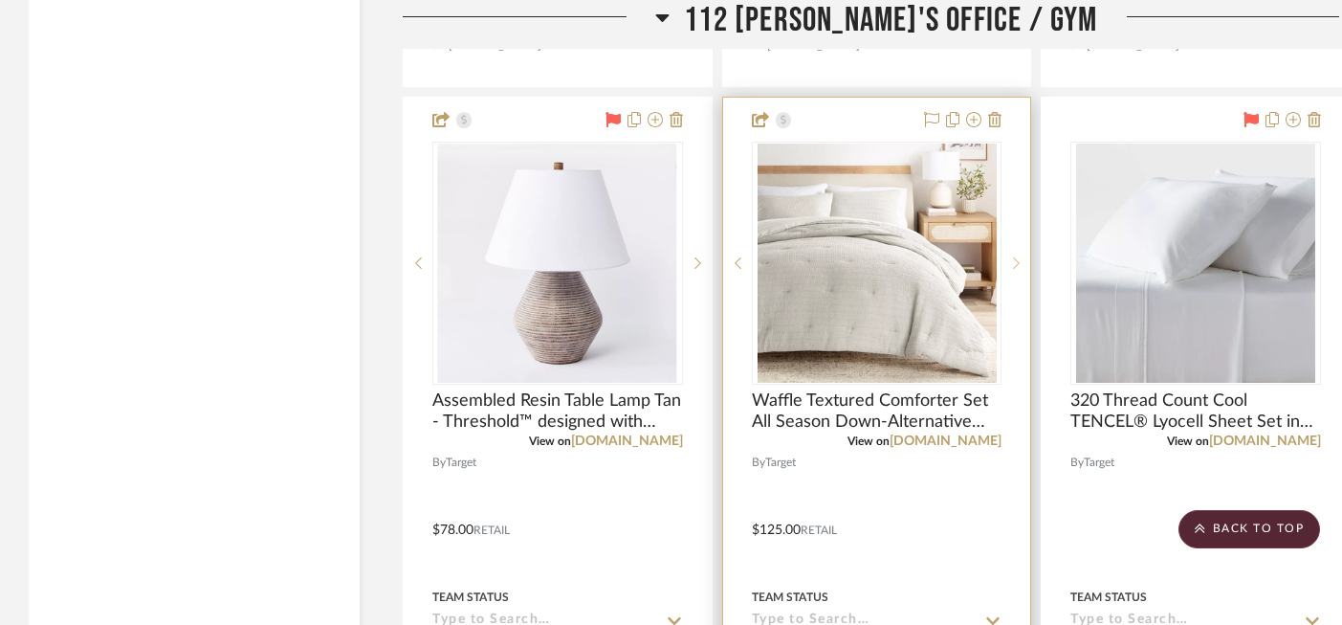
click at [1020, 256] on icon at bounding box center [1016, 262] width 7 height 13
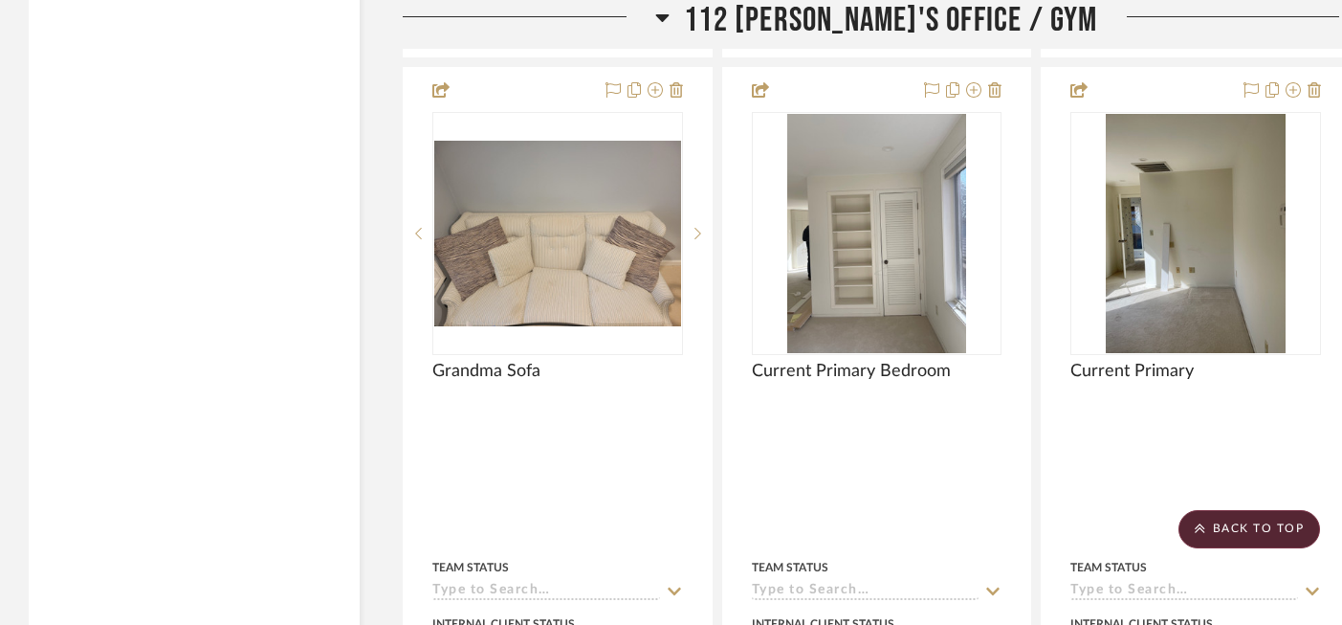
scroll to position [32042, 0]
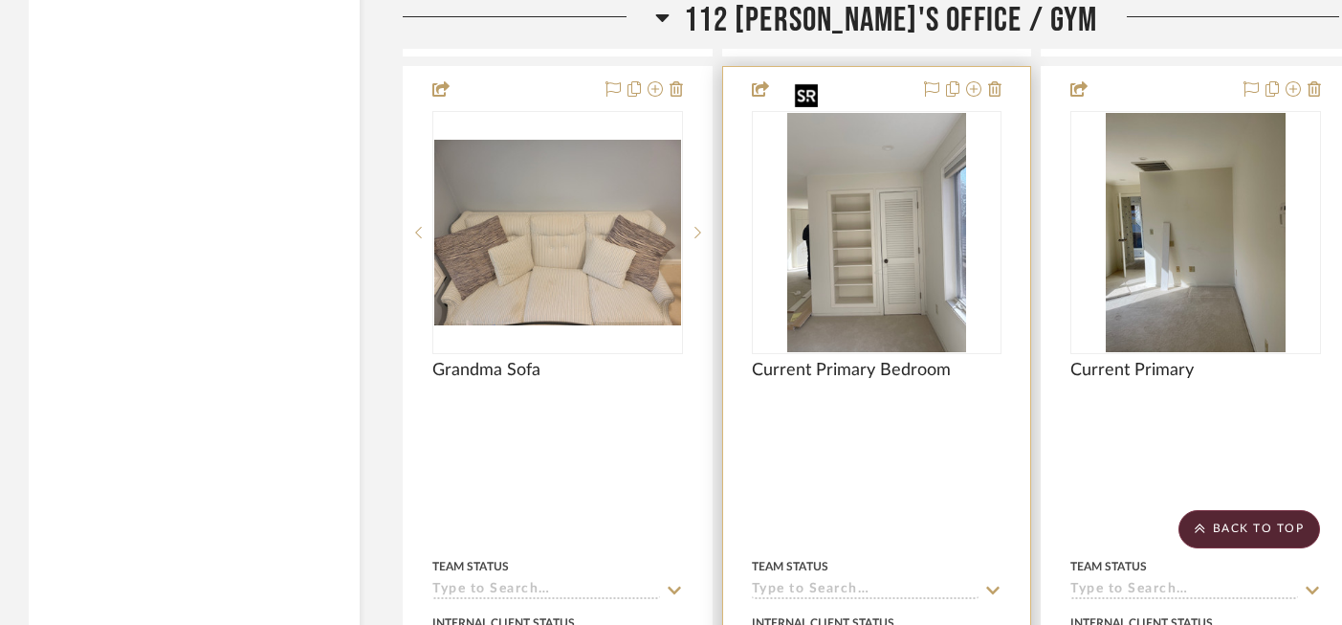
click at [0, 0] on img at bounding box center [0, 0] width 0 height 0
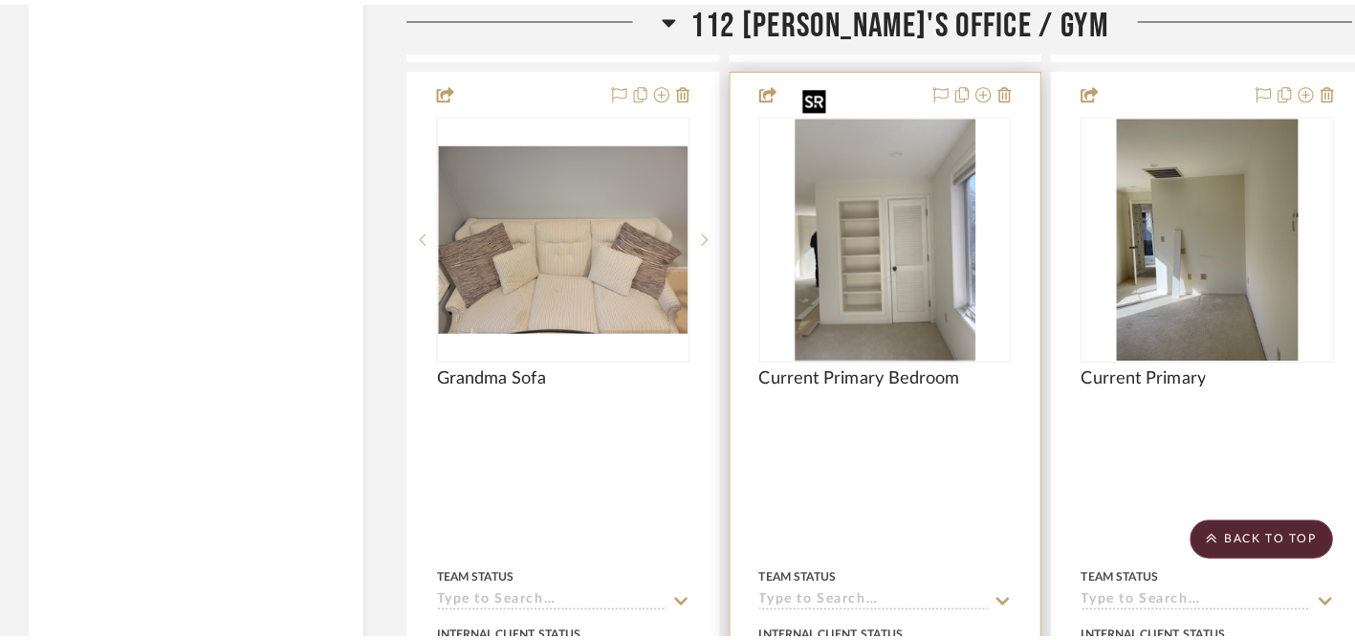
scroll to position [0, 0]
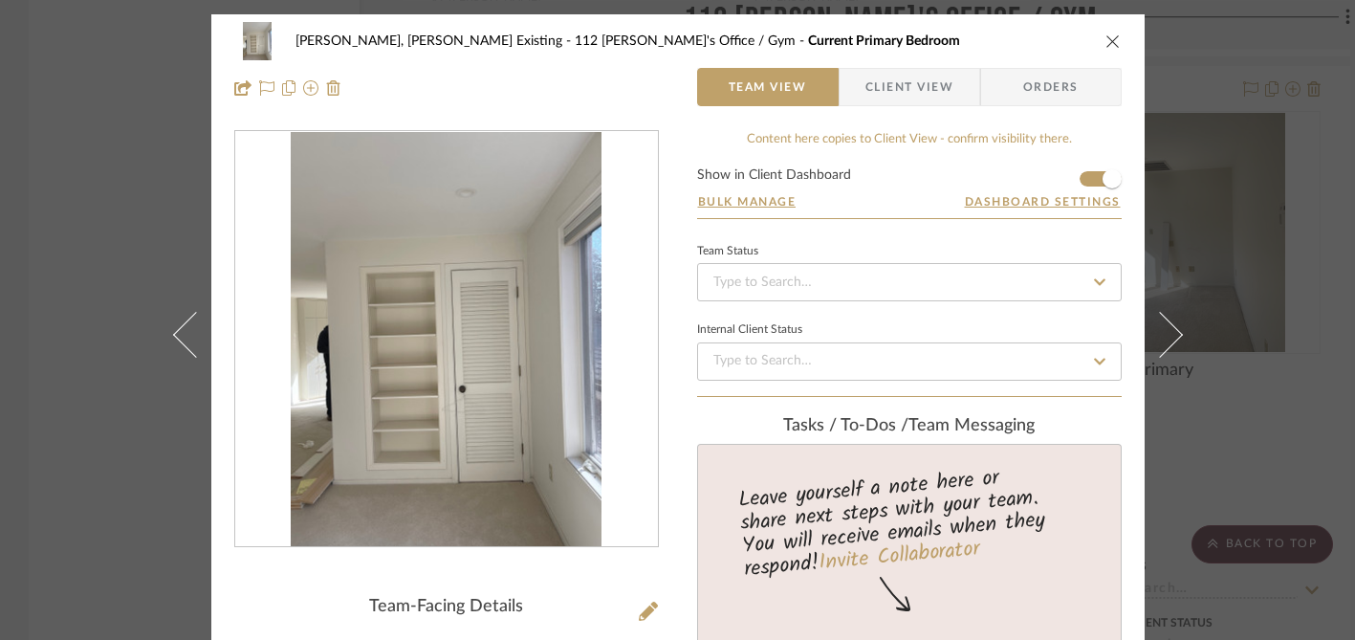
click at [501, 268] on img "0" at bounding box center [446, 339] width 311 height 415
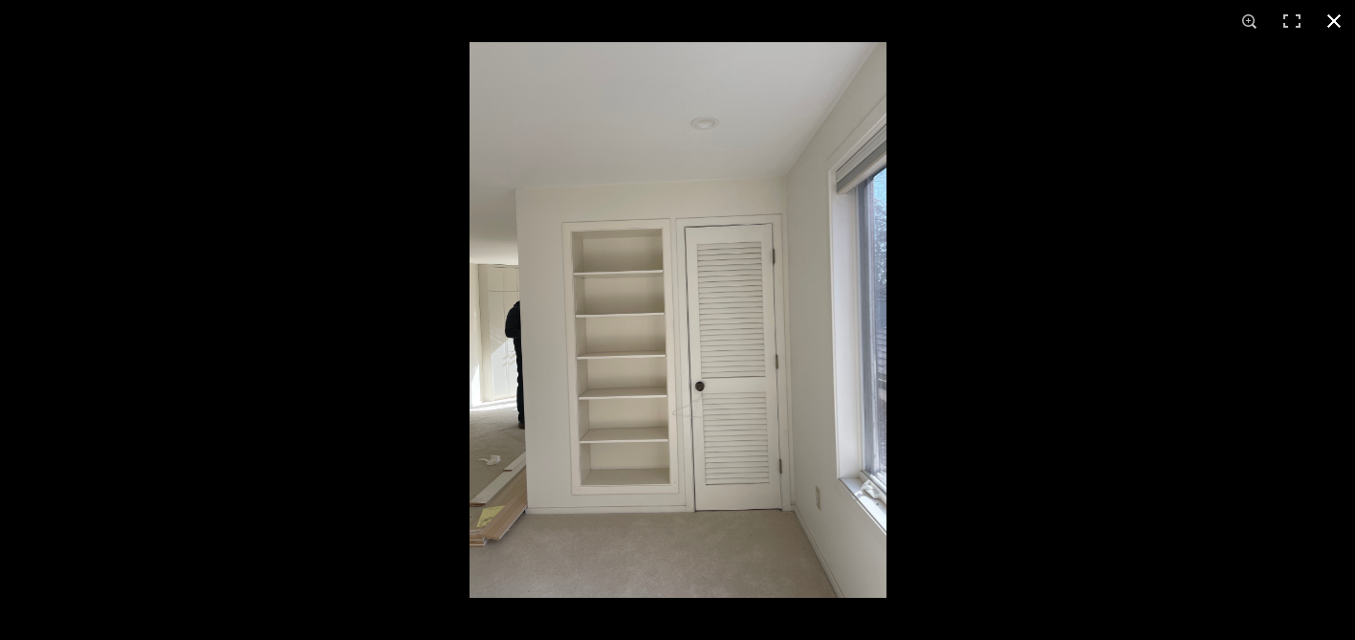
click at [276, 274] on div at bounding box center [677, 320] width 1355 height 640
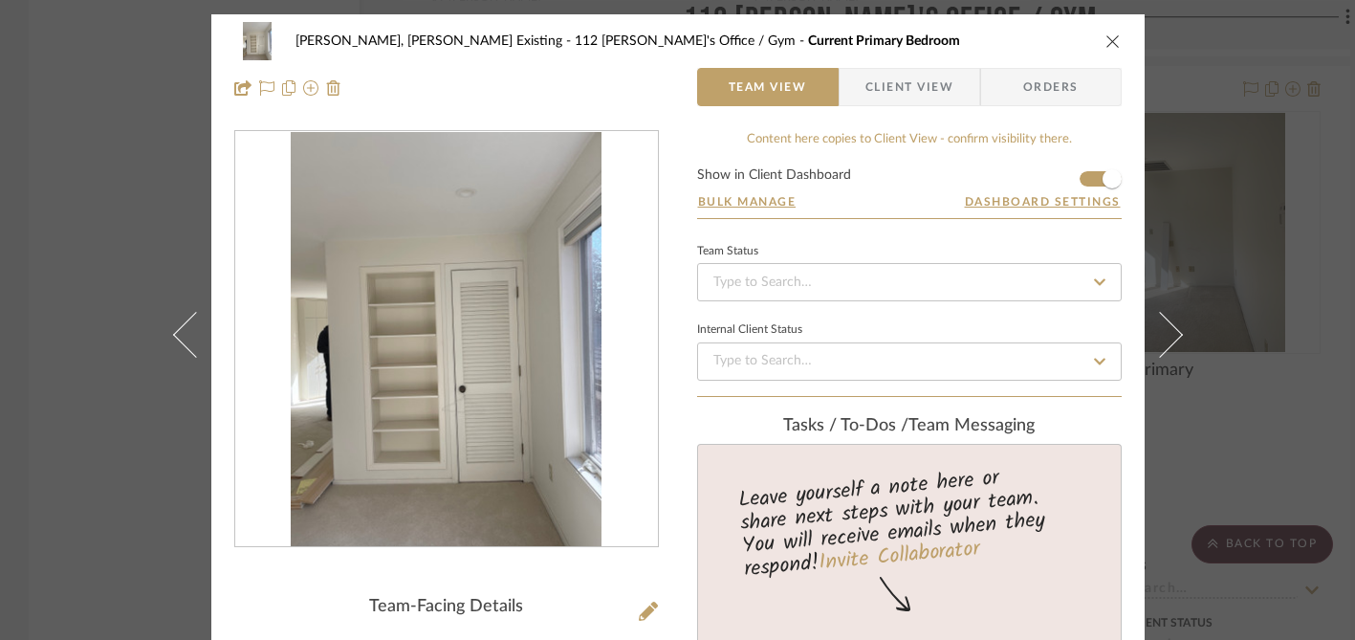
click at [127, 310] on div "[PERSON_NAME], [PERSON_NAME] Existing 112 [PERSON_NAME]'s Office / Gym Current …" at bounding box center [677, 320] width 1355 height 640
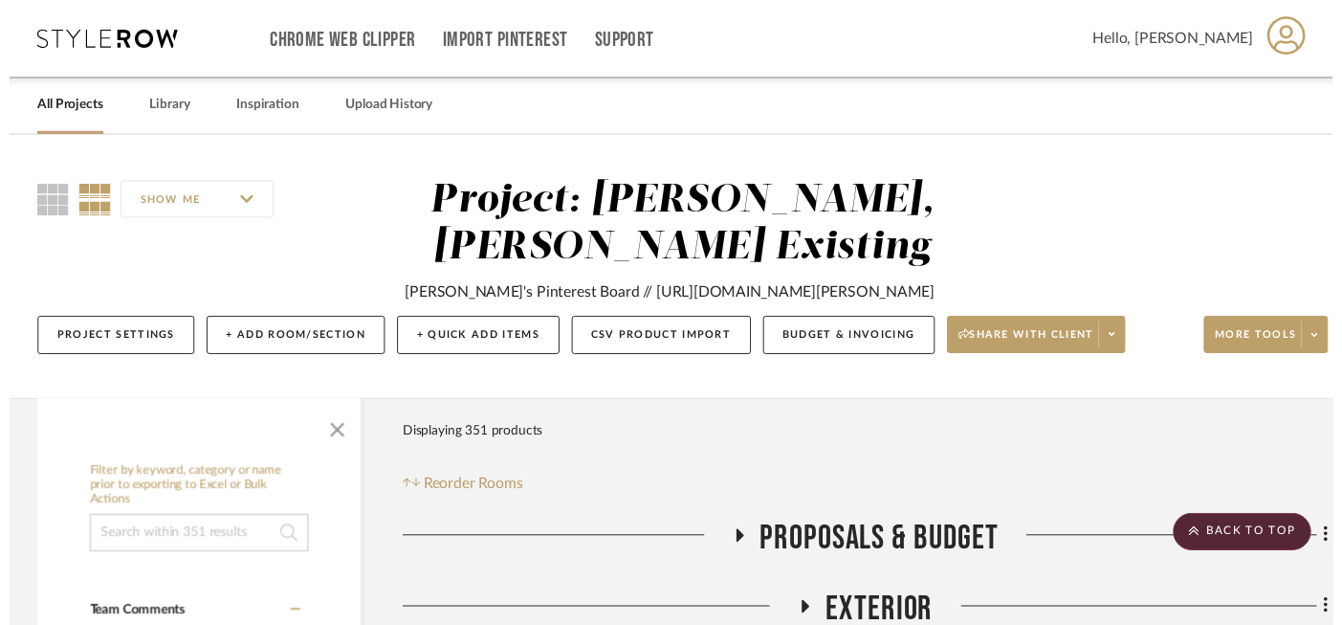
scroll to position [32042, 0]
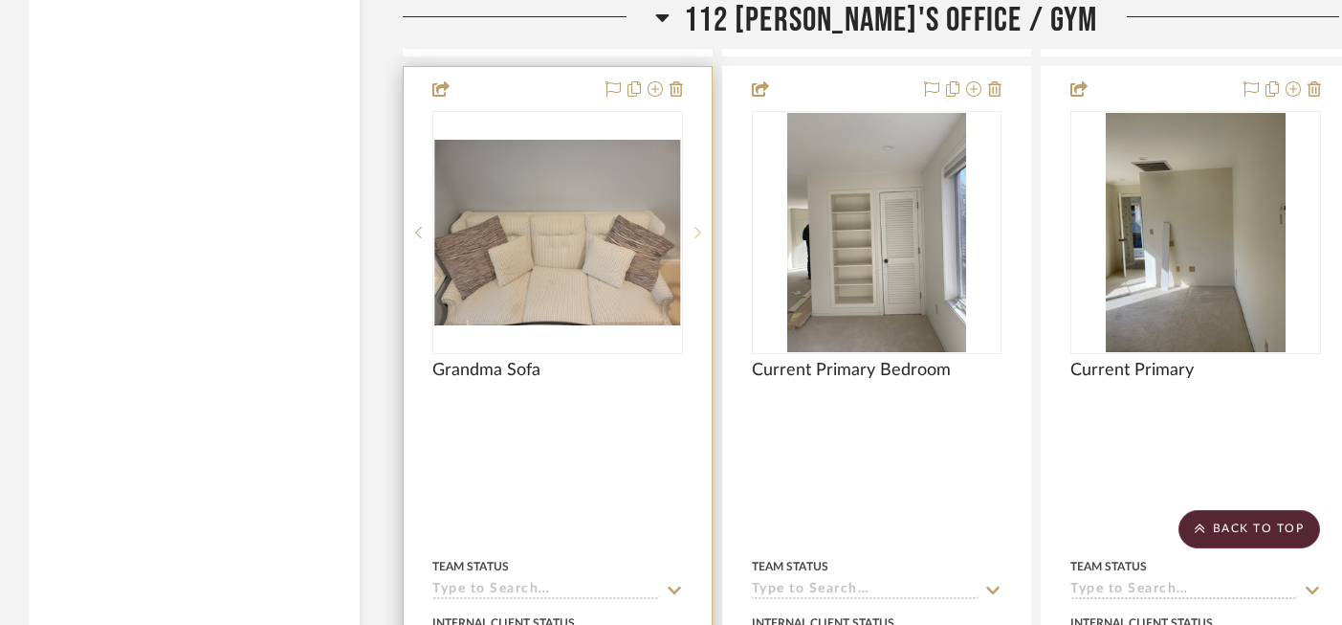
click at [694, 226] on icon at bounding box center [697, 232] width 7 height 13
